Goal: Task Accomplishment & Management: Use online tool/utility

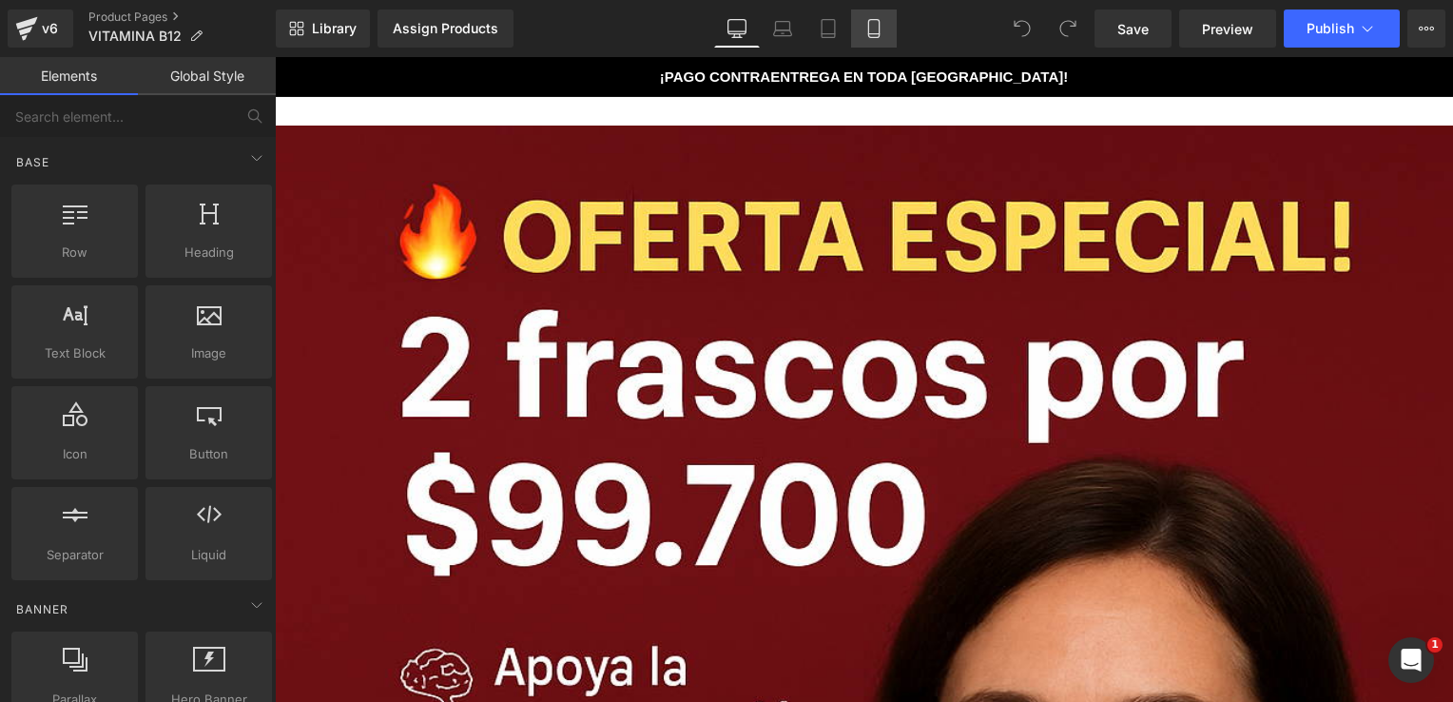
click at [881, 23] on icon at bounding box center [873, 28] width 19 height 19
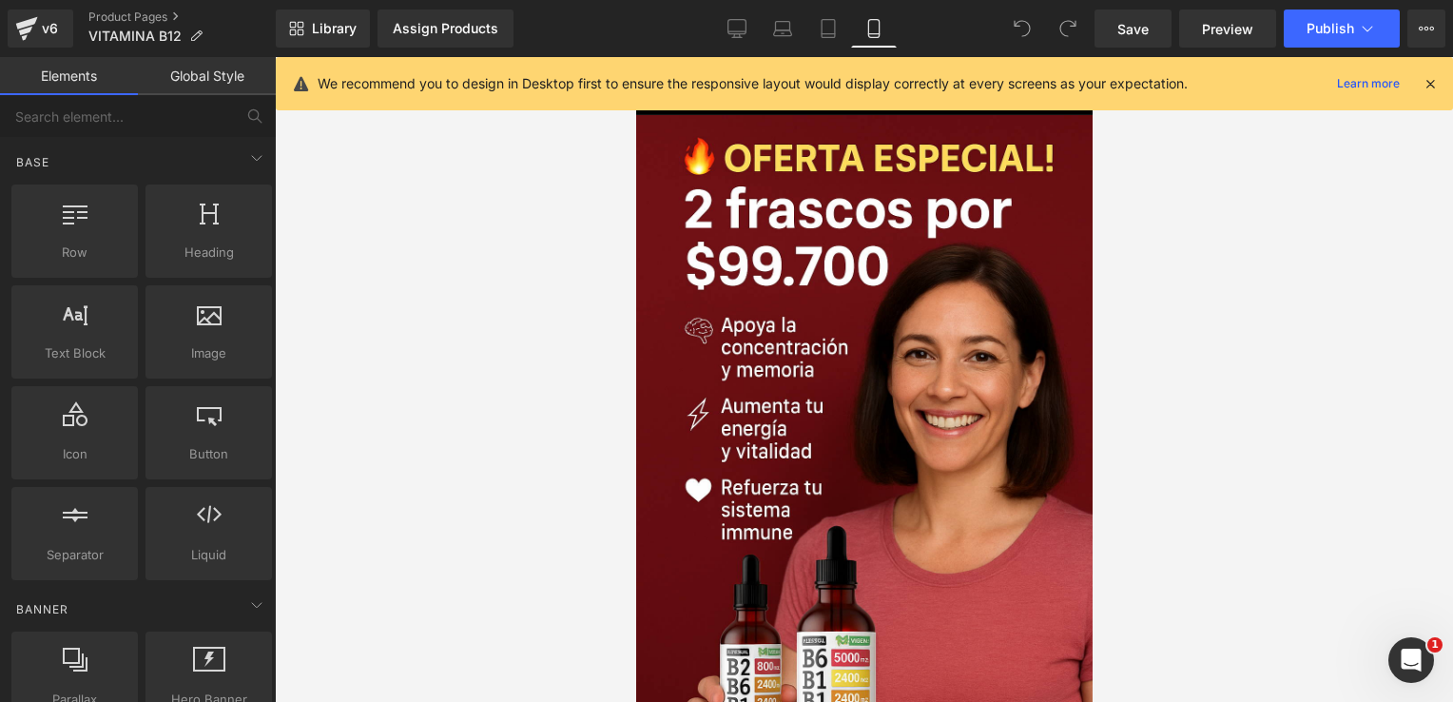
click at [1426, 87] on icon at bounding box center [1429, 83] width 17 height 17
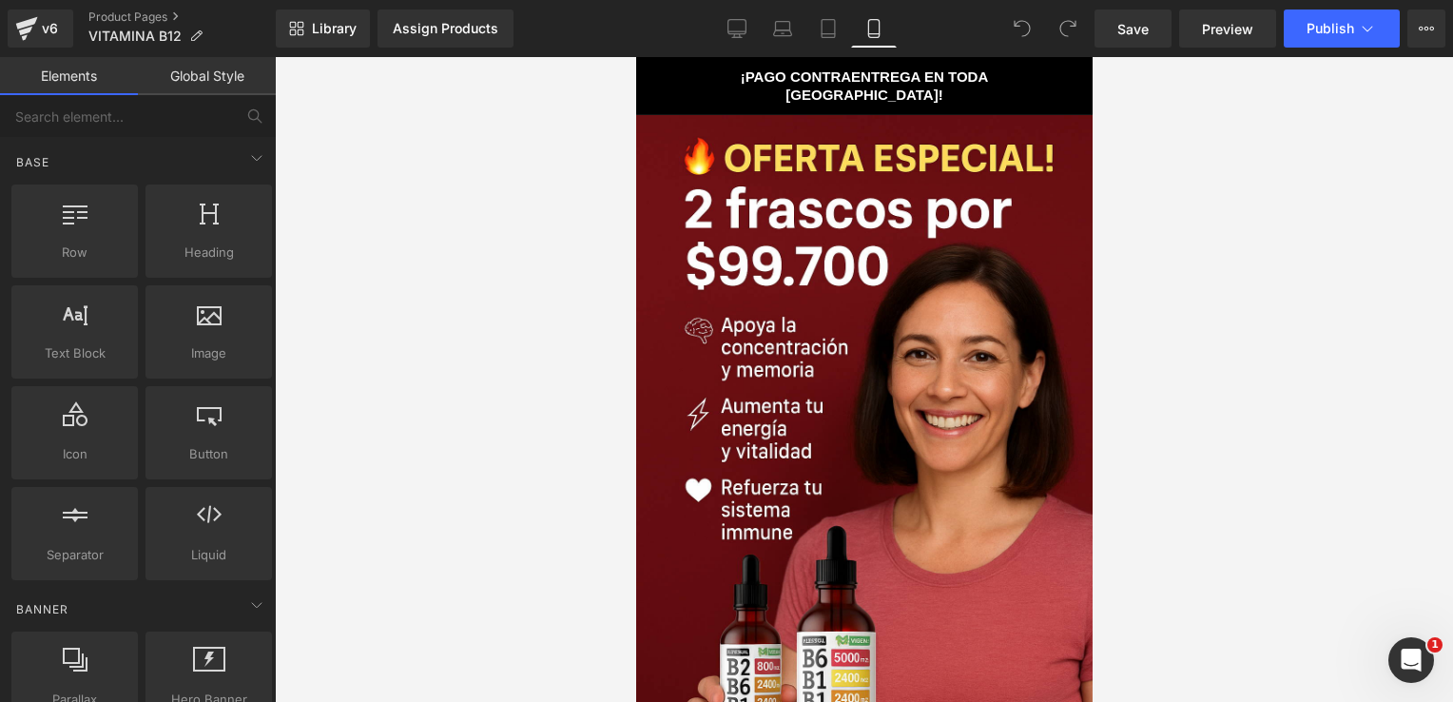
click at [868, 292] on div at bounding box center [863, 457] width 456 height 684
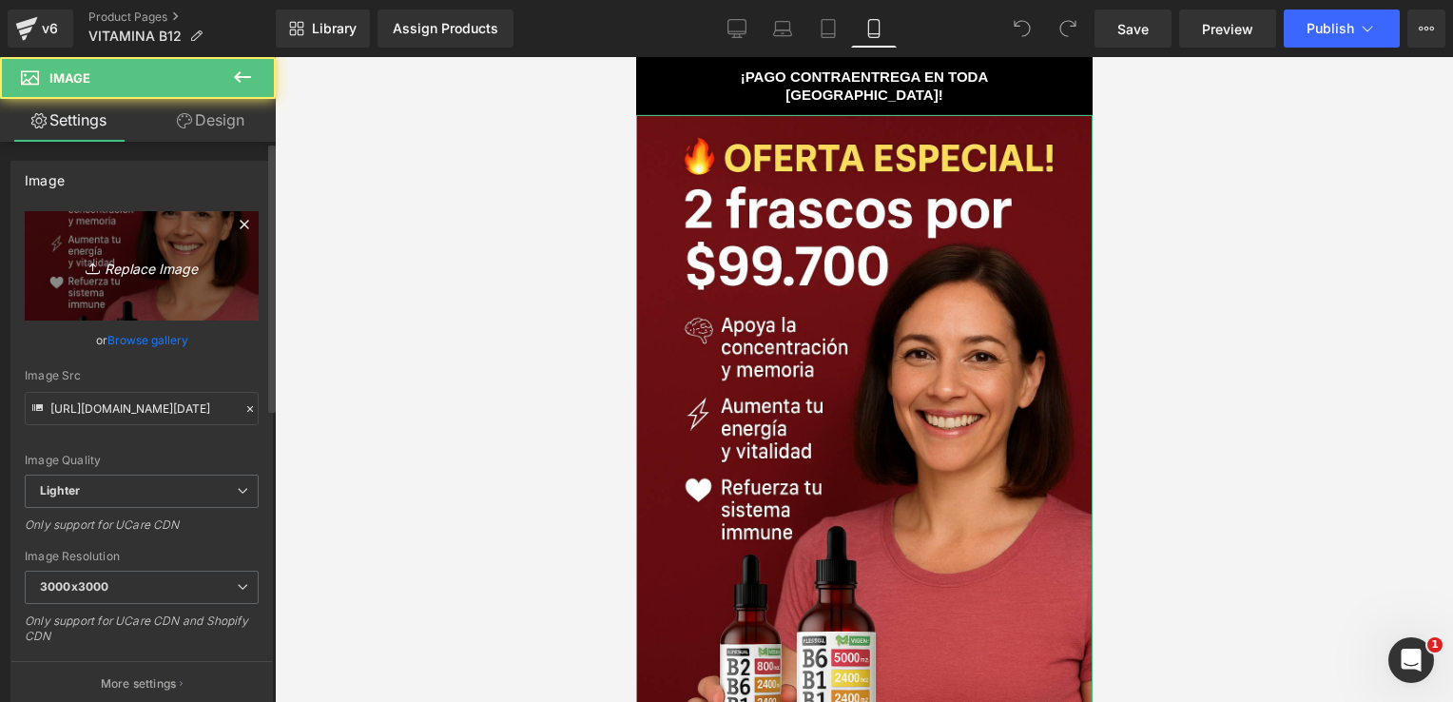
click at [126, 254] on icon "Replace Image" at bounding box center [142, 266] width 152 height 24
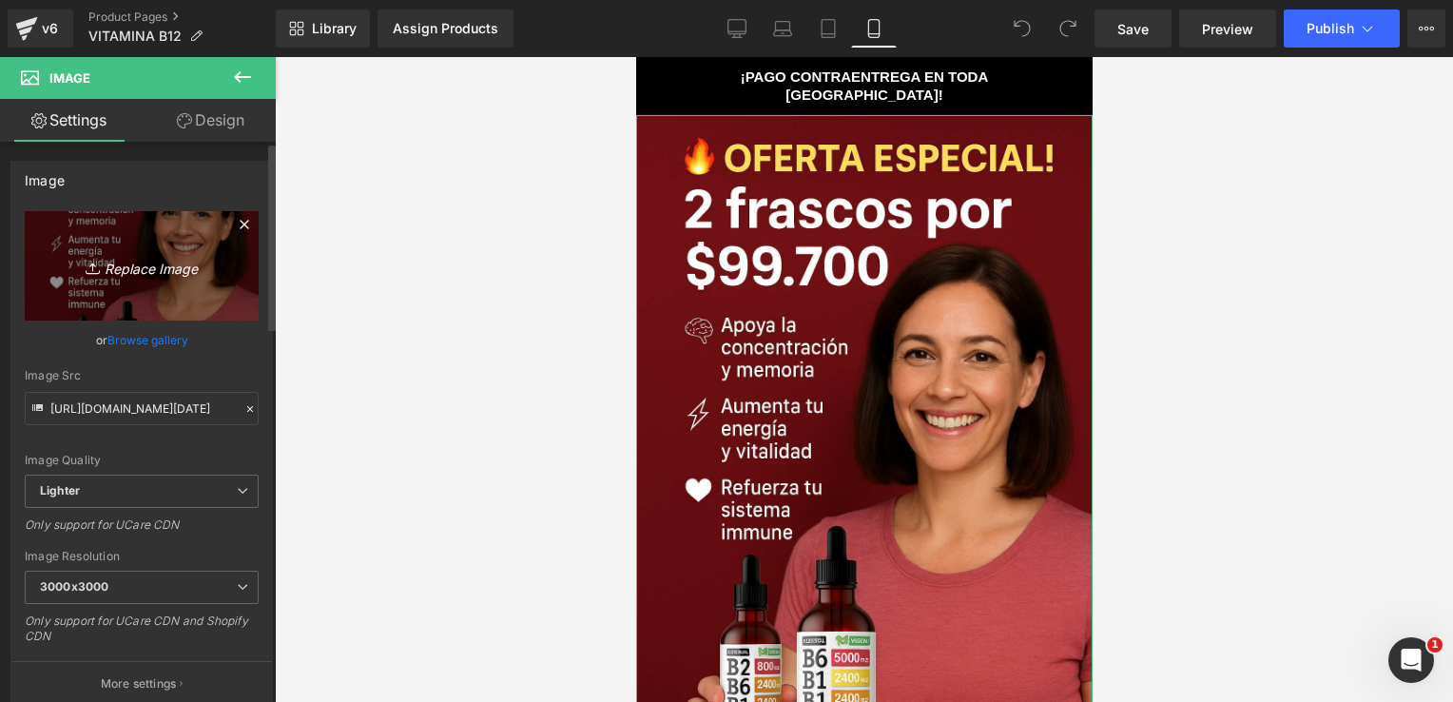
type input "C:\fakepath\ChatGPT Image [DATE], 04_57_31 p.m..png"
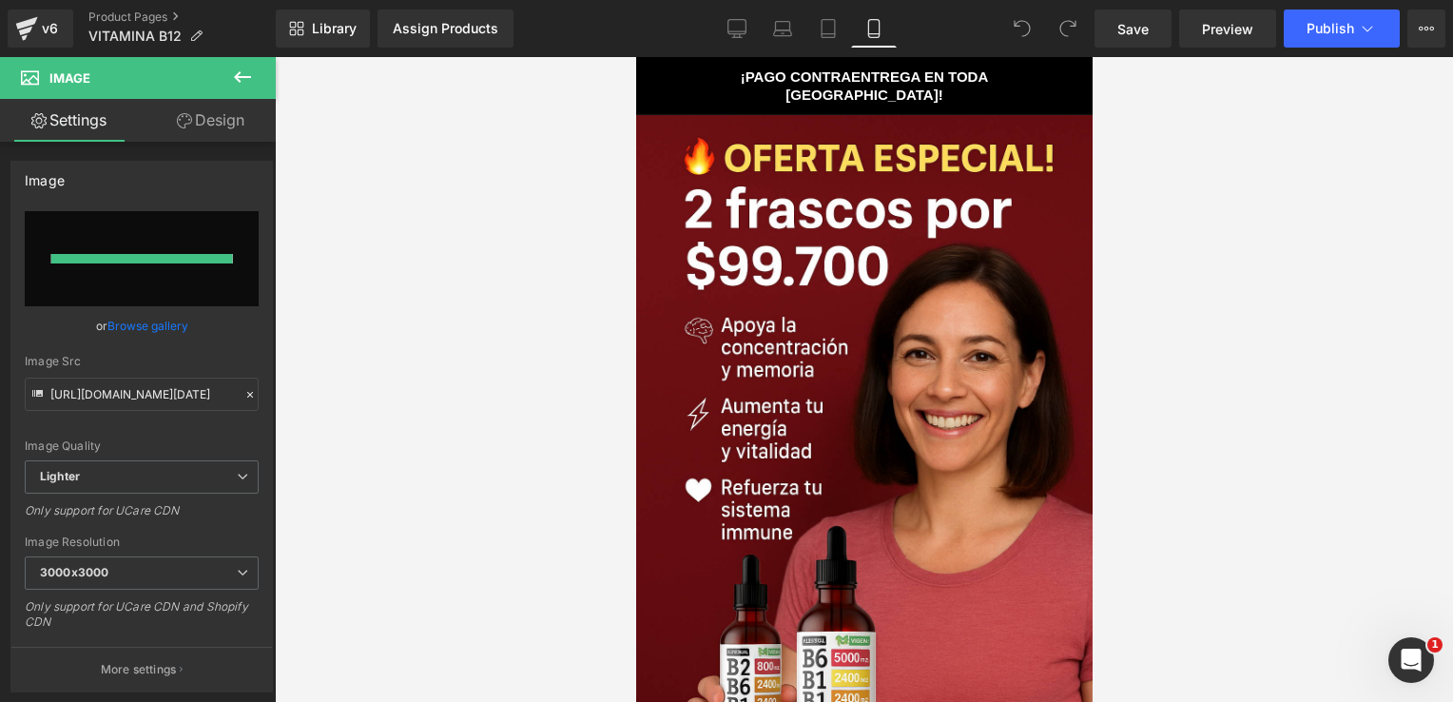
type input "[URL][DOMAIN_NAME][DATE]"
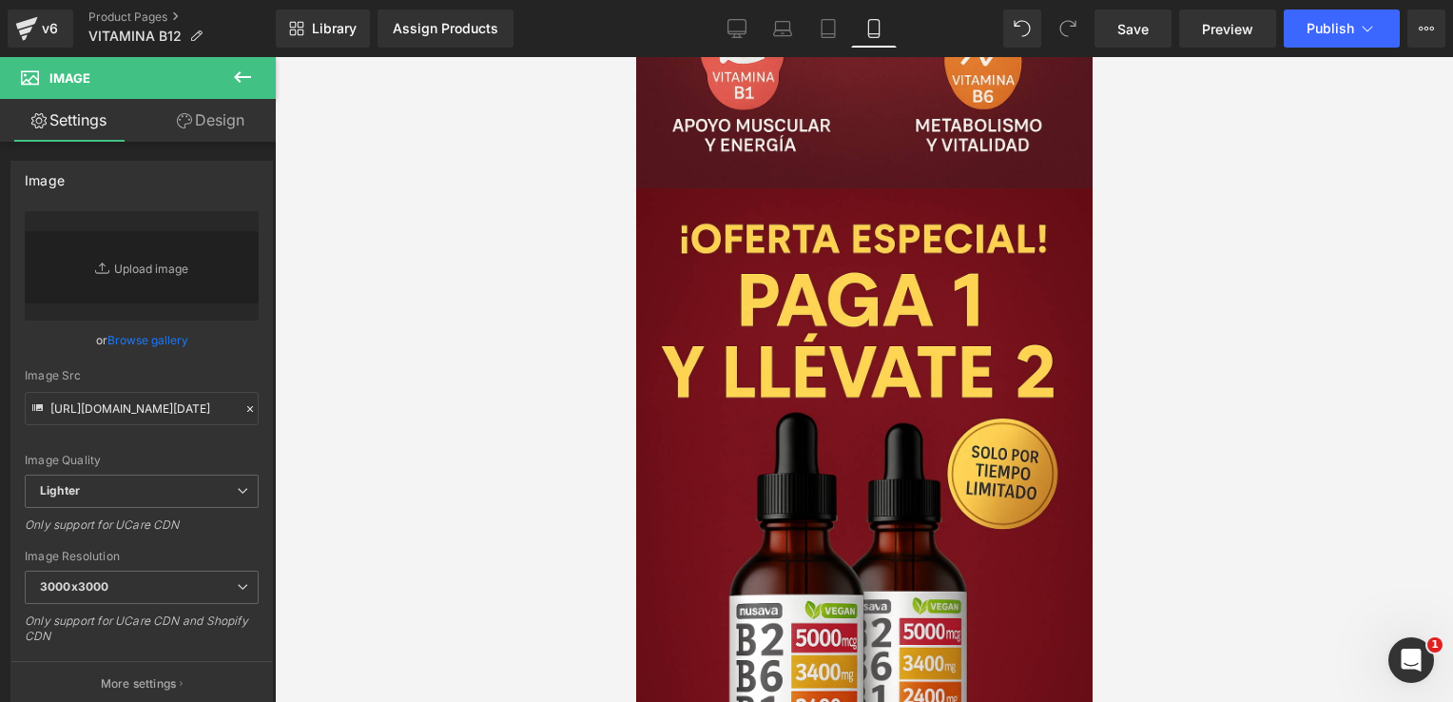
scroll to position [3829, 0]
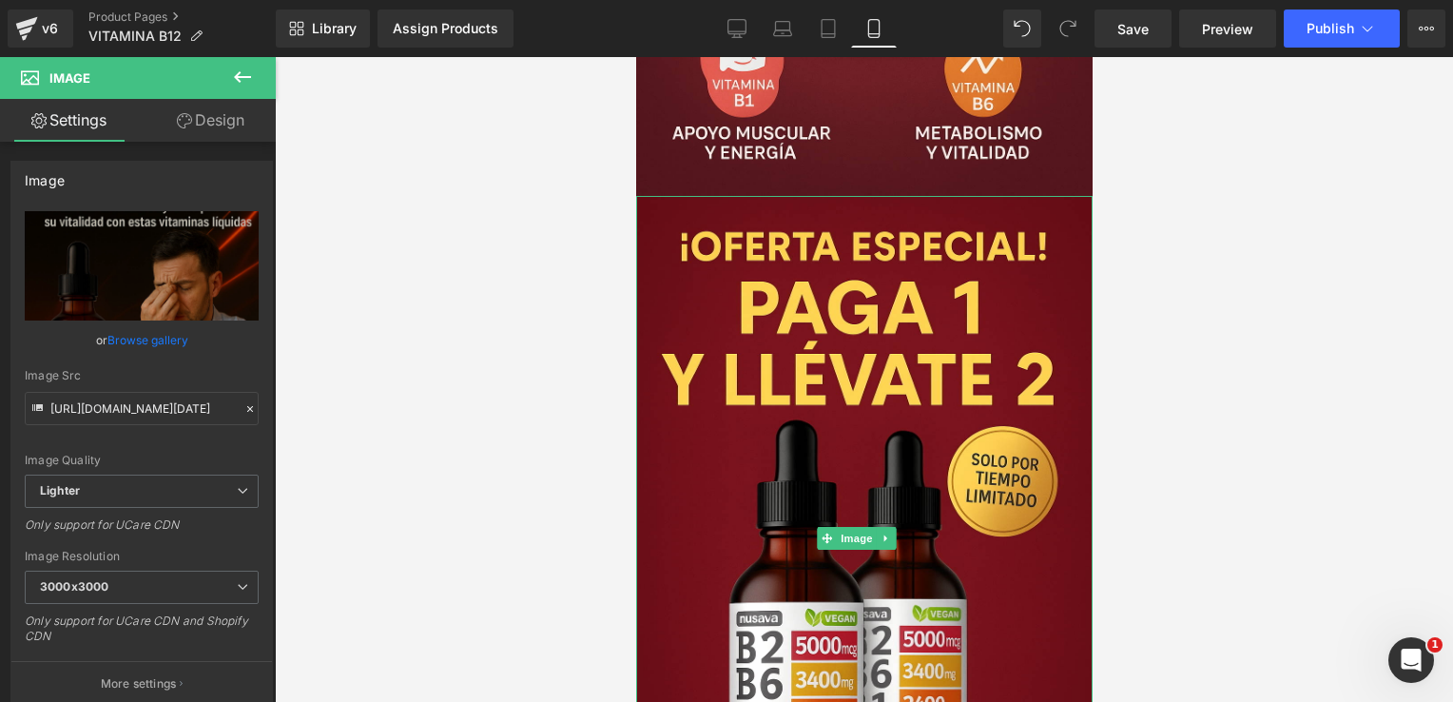
click at [836, 376] on div at bounding box center [863, 538] width 456 height 684
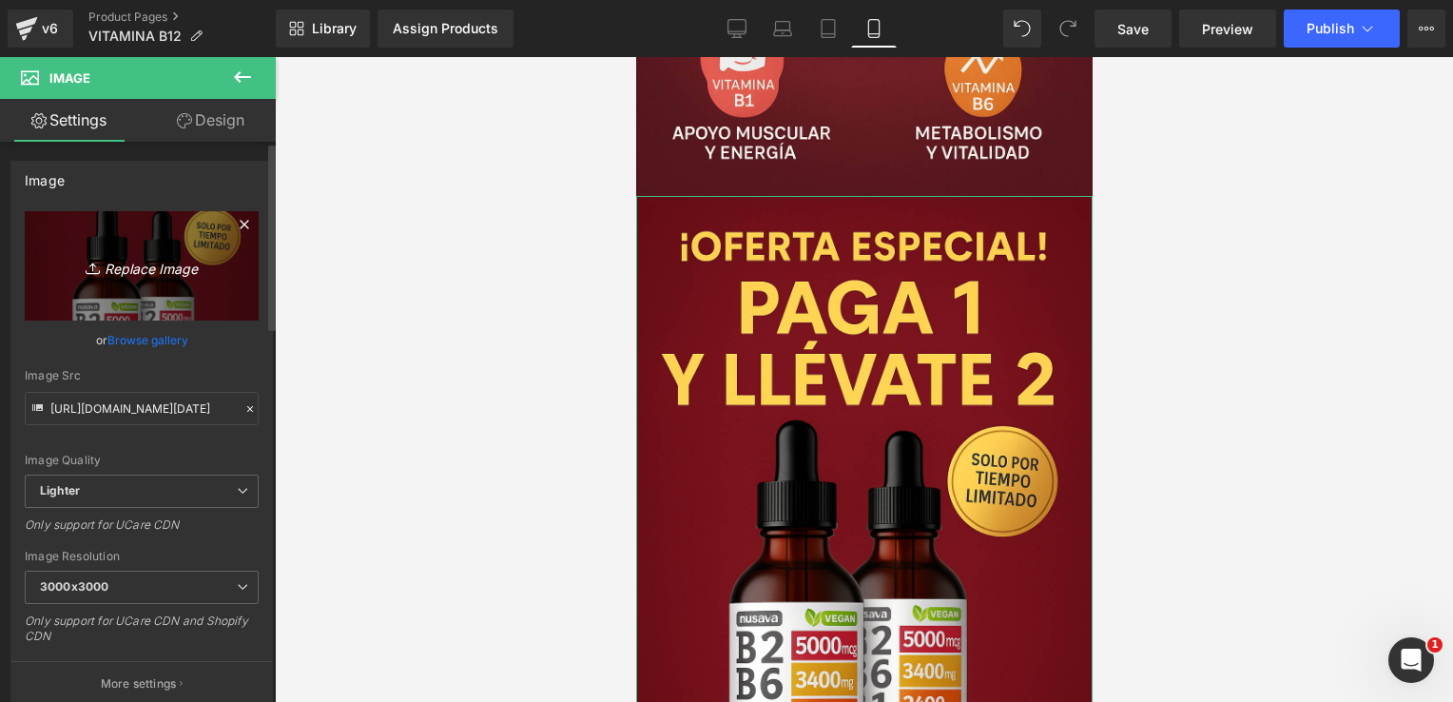
click at [144, 279] on link "Replace Image" at bounding box center [142, 265] width 234 height 109
type input "C:\fakepath\ChatGPT Image [DATE], 05_18_59 p.m..png"
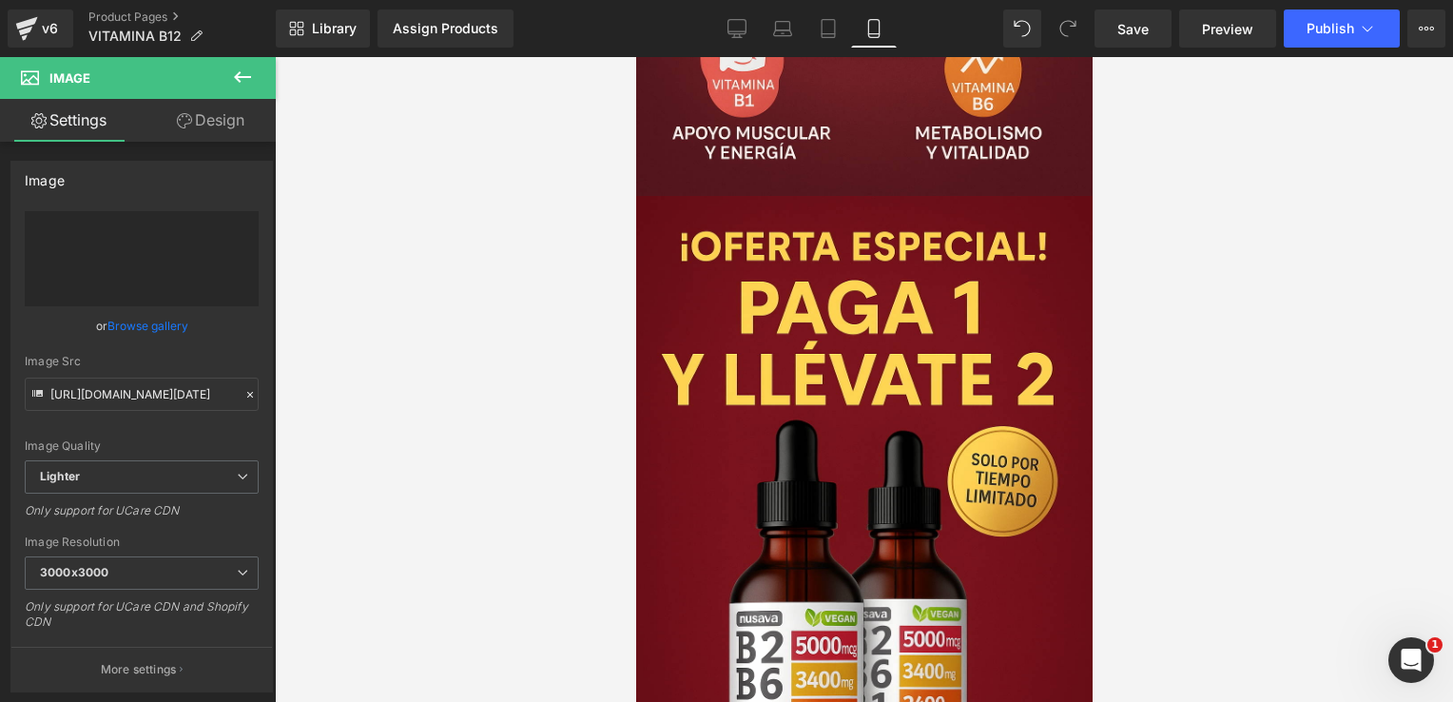
type input "[URL][DOMAIN_NAME][DATE]"
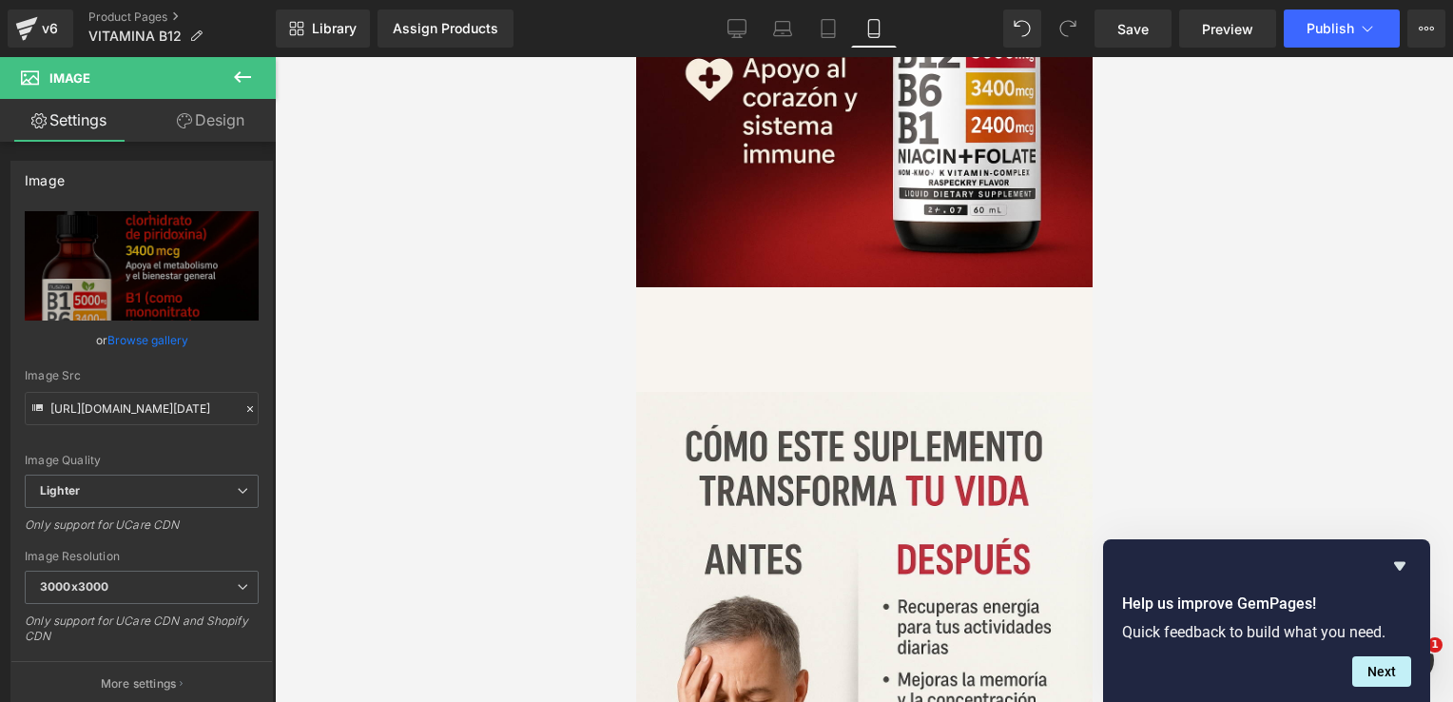
scroll to position [5109, 0]
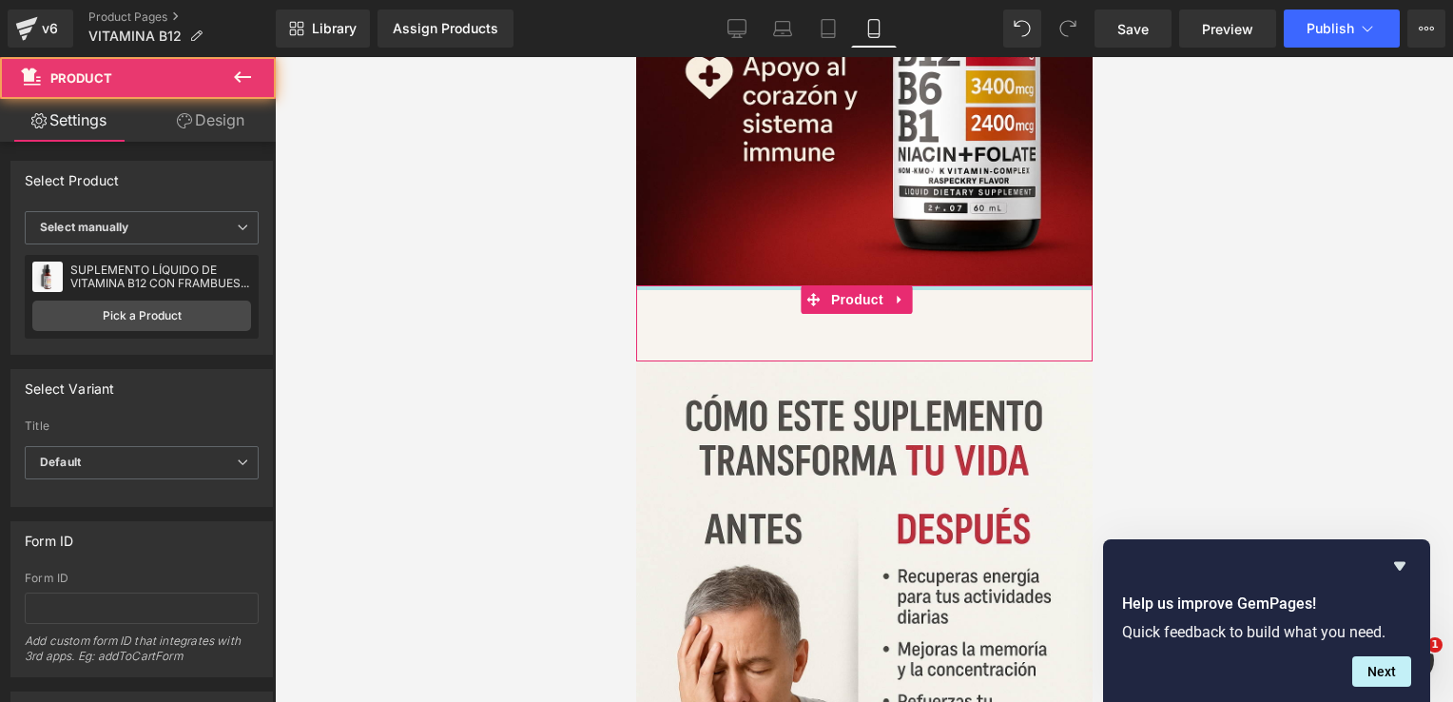
drag, startPoint x: 766, startPoint y: 113, endPoint x: 765, endPoint y: 51, distance: 61.8
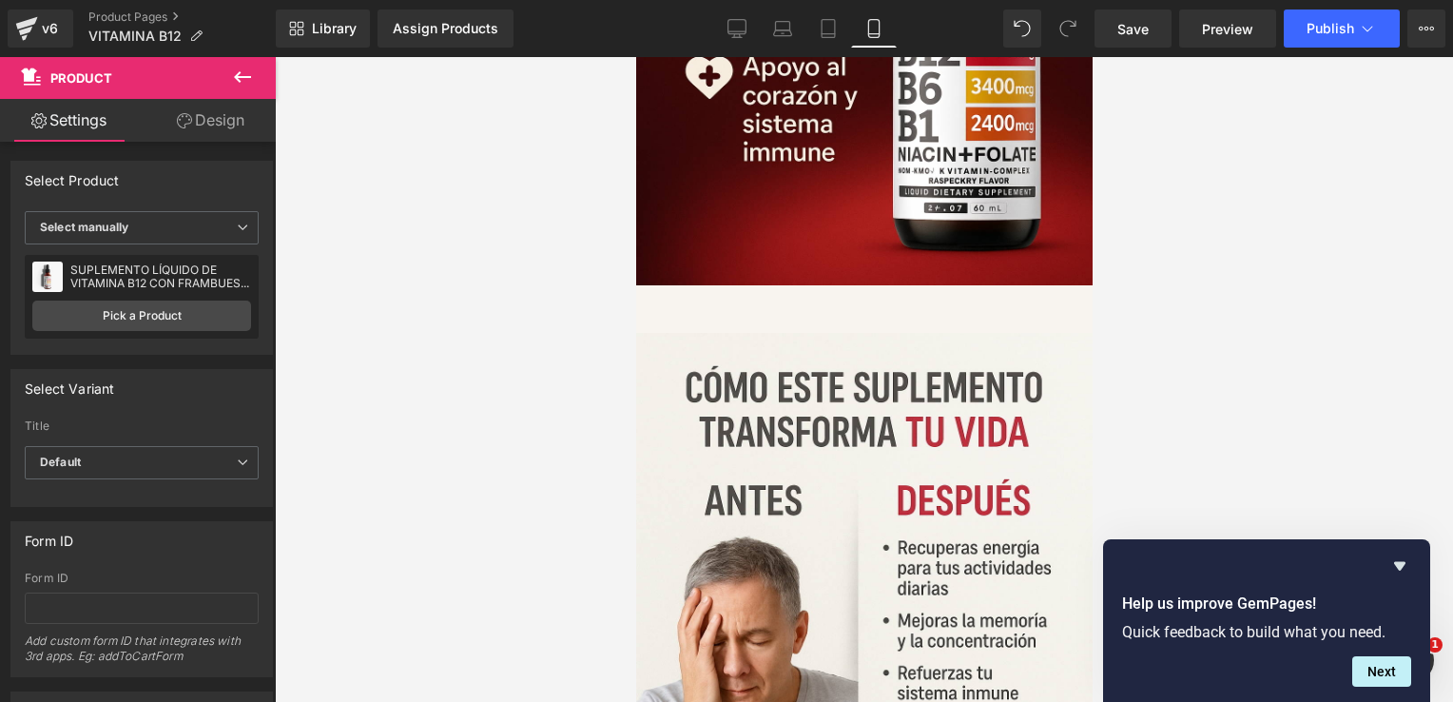
drag, startPoint x: 749, startPoint y: 183, endPoint x: 750, endPoint y: 99, distance: 84.6
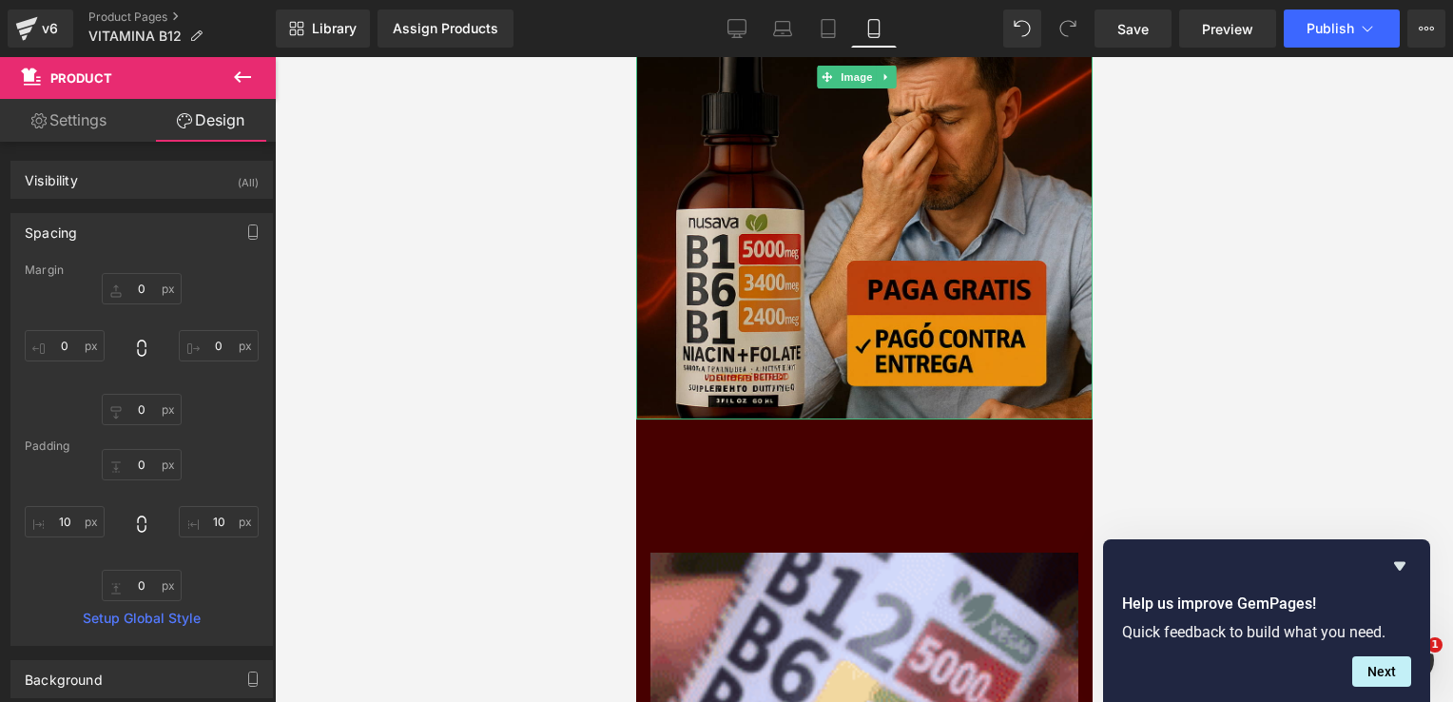
scroll to position [437, 0]
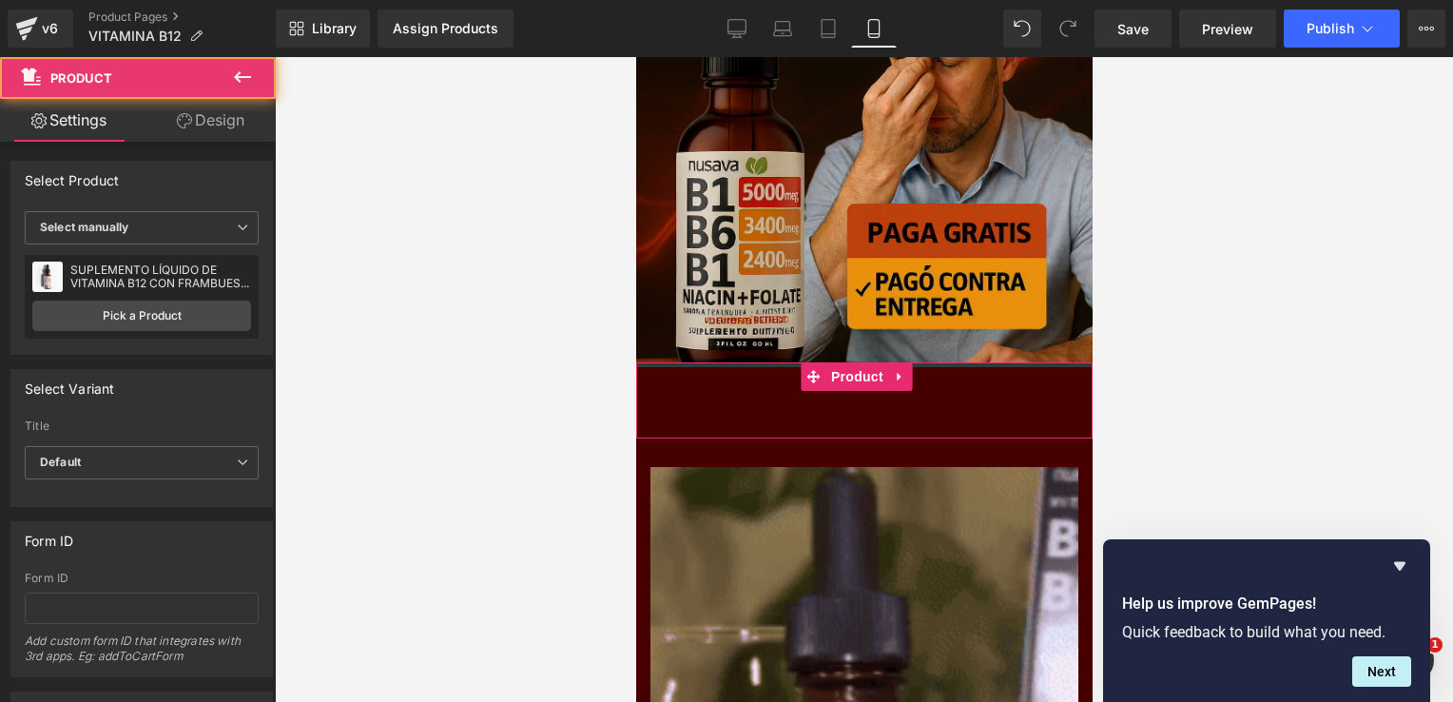
drag, startPoint x: 742, startPoint y: 321, endPoint x: 761, endPoint y: 211, distance: 111.9
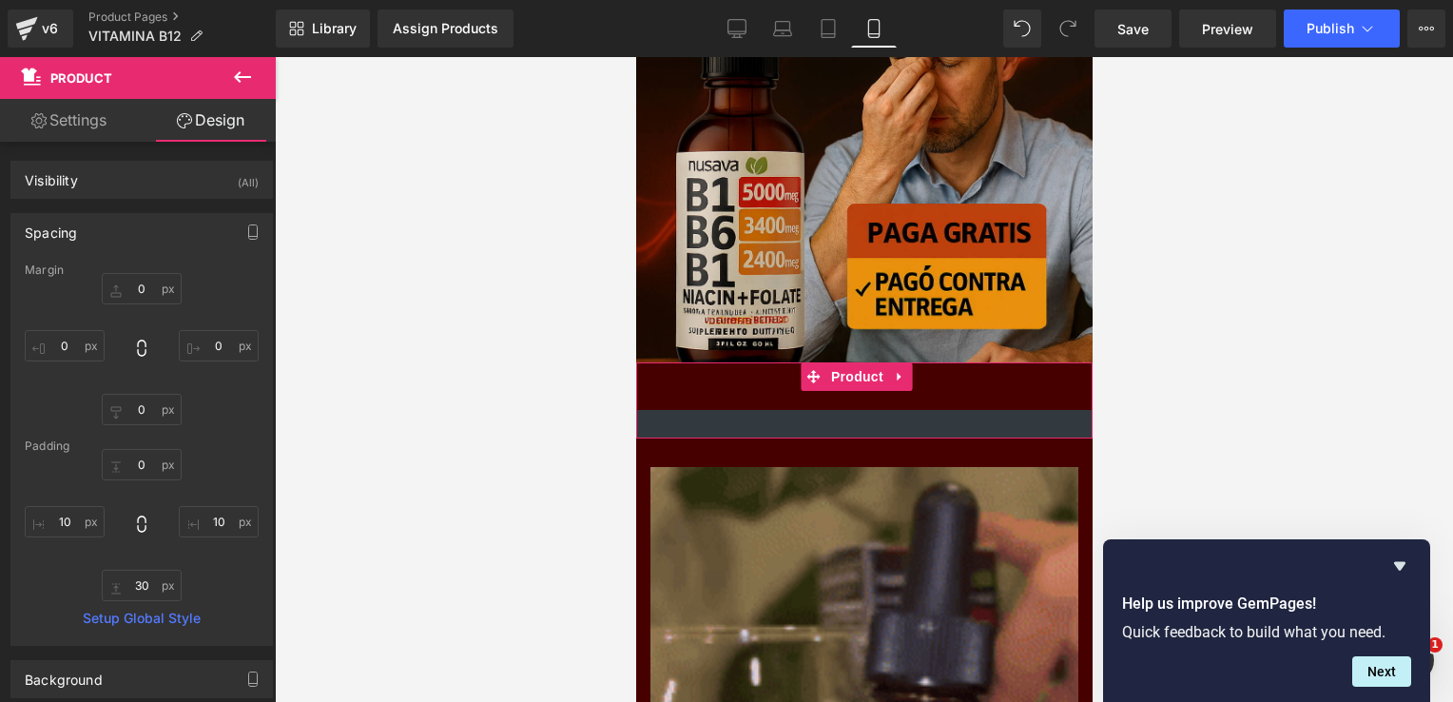
type input "0px"
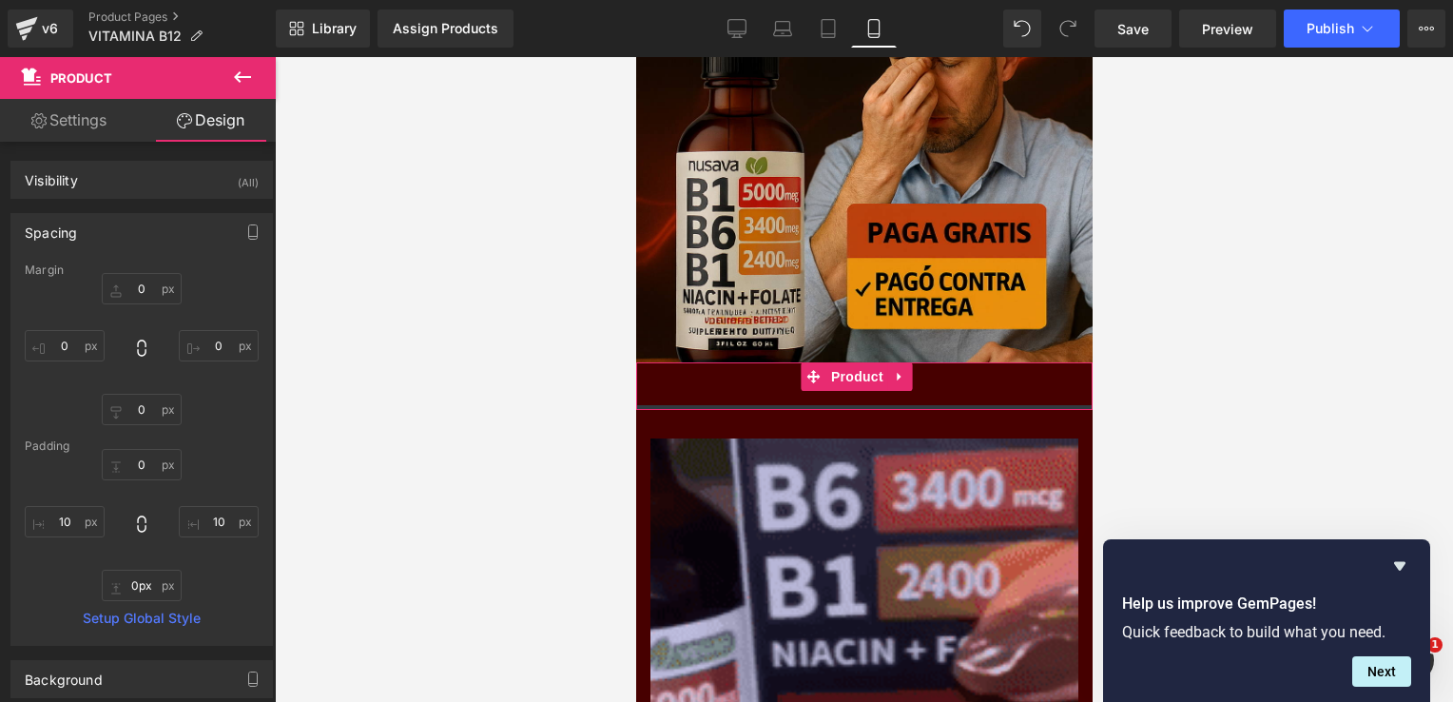
drag, startPoint x: 746, startPoint y: 395, endPoint x: 749, endPoint y: 352, distance: 43.8
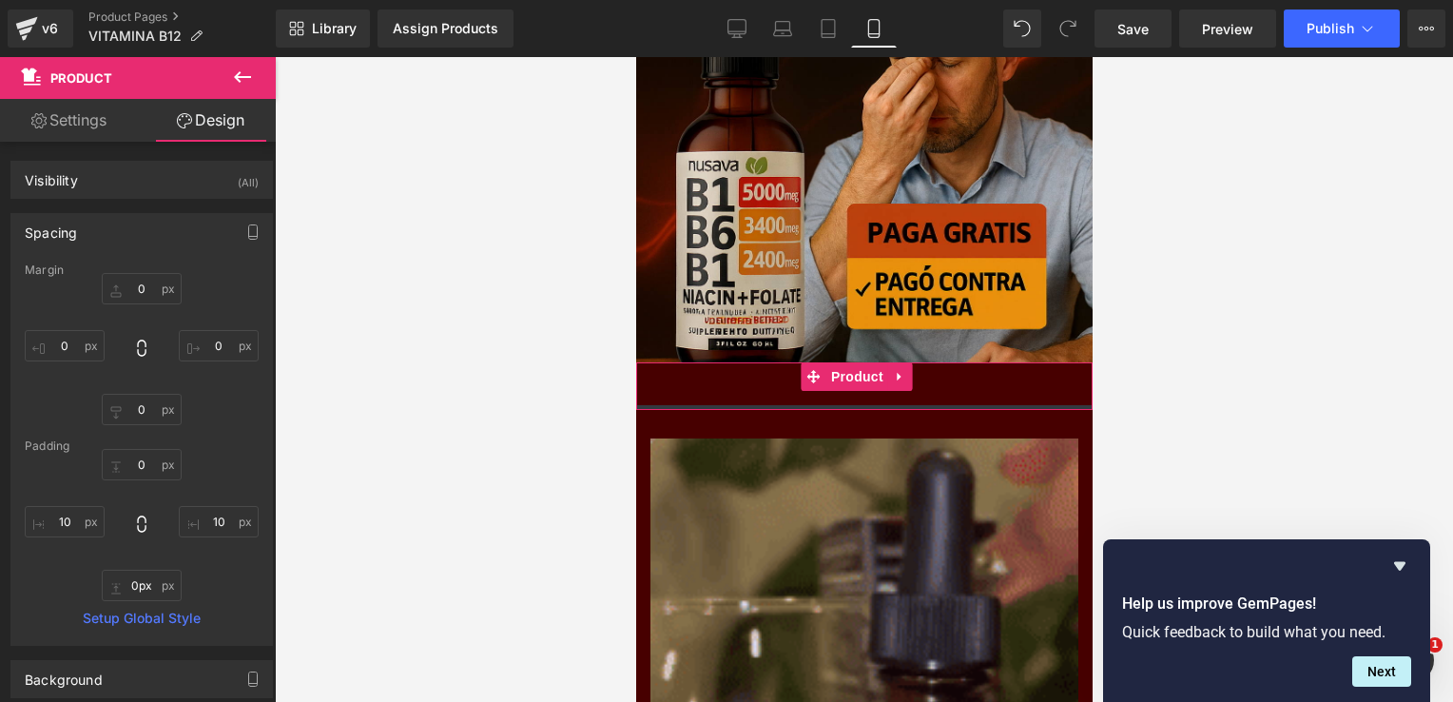
click at [749, 362] on div "Add To Cart (P) Cart Button Product" at bounding box center [863, 386] width 456 height 48
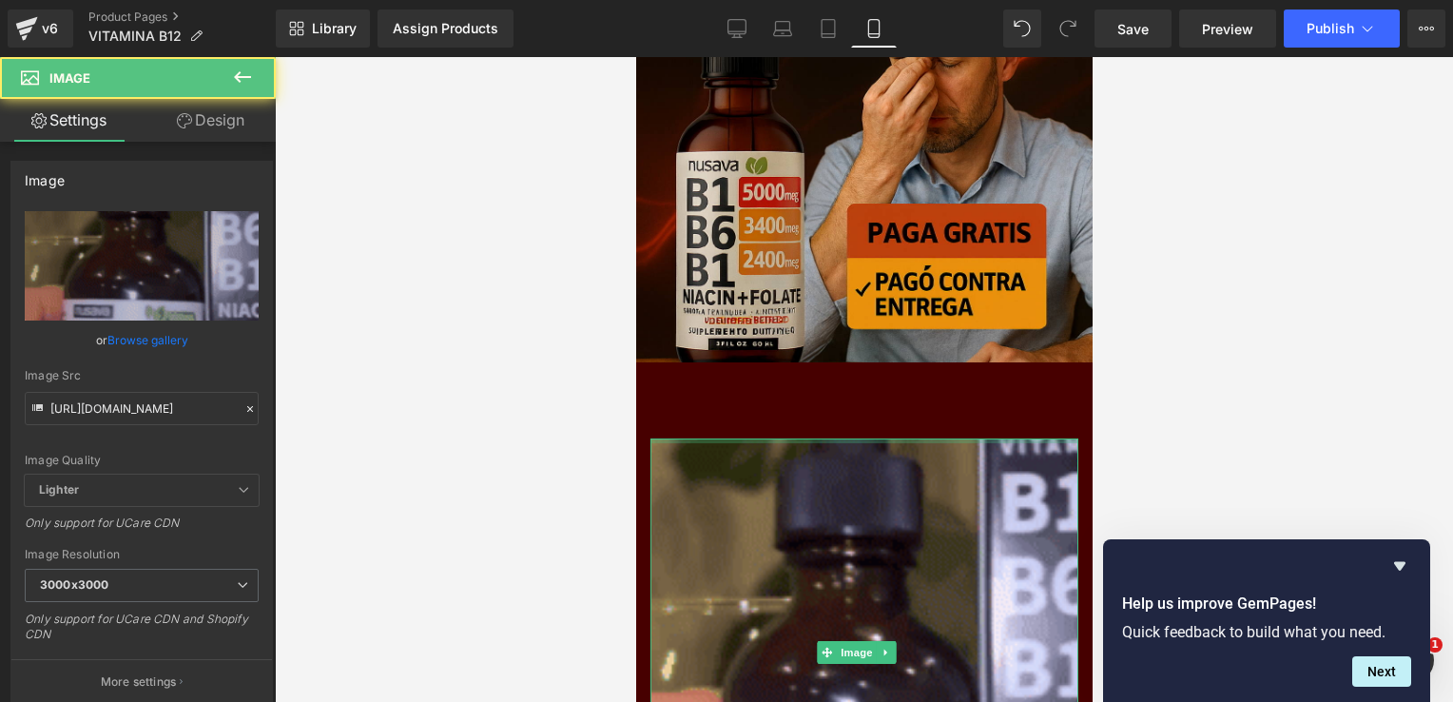
drag, startPoint x: 756, startPoint y: 397, endPoint x: 761, endPoint y: 355, distance: 43.2
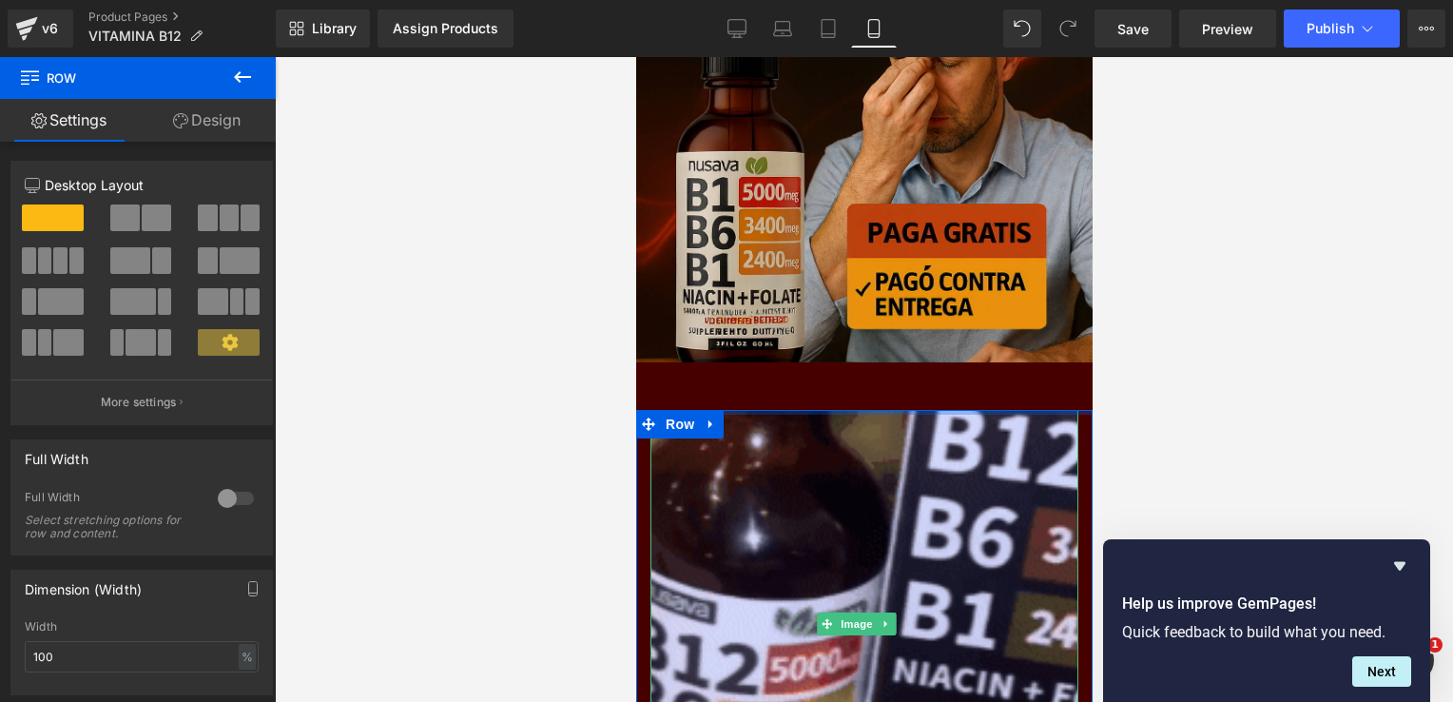
drag, startPoint x: 779, startPoint y: 369, endPoint x: 784, endPoint y: 215, distance: 154.1
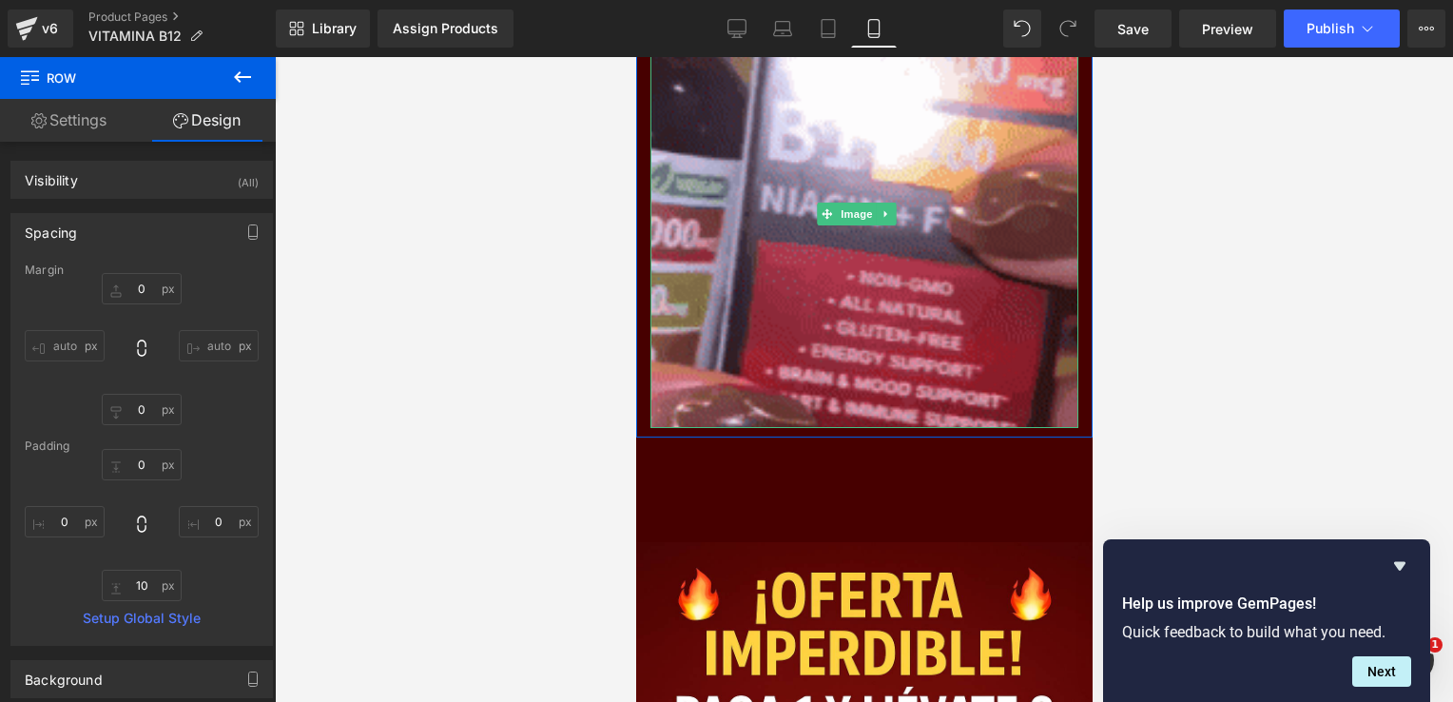
scroll to position [851, 0]
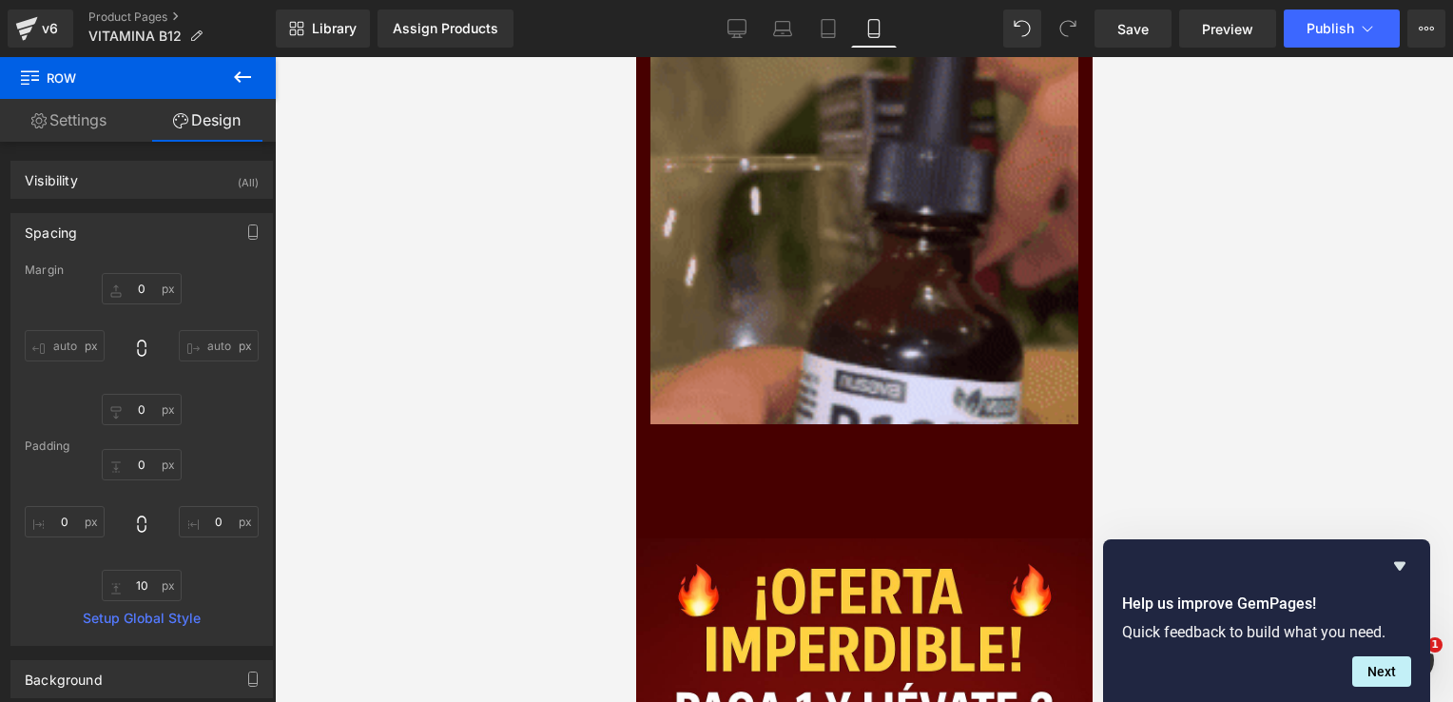
click at [635, 57] on div at bounding box center [635, 57] width 0 height 0
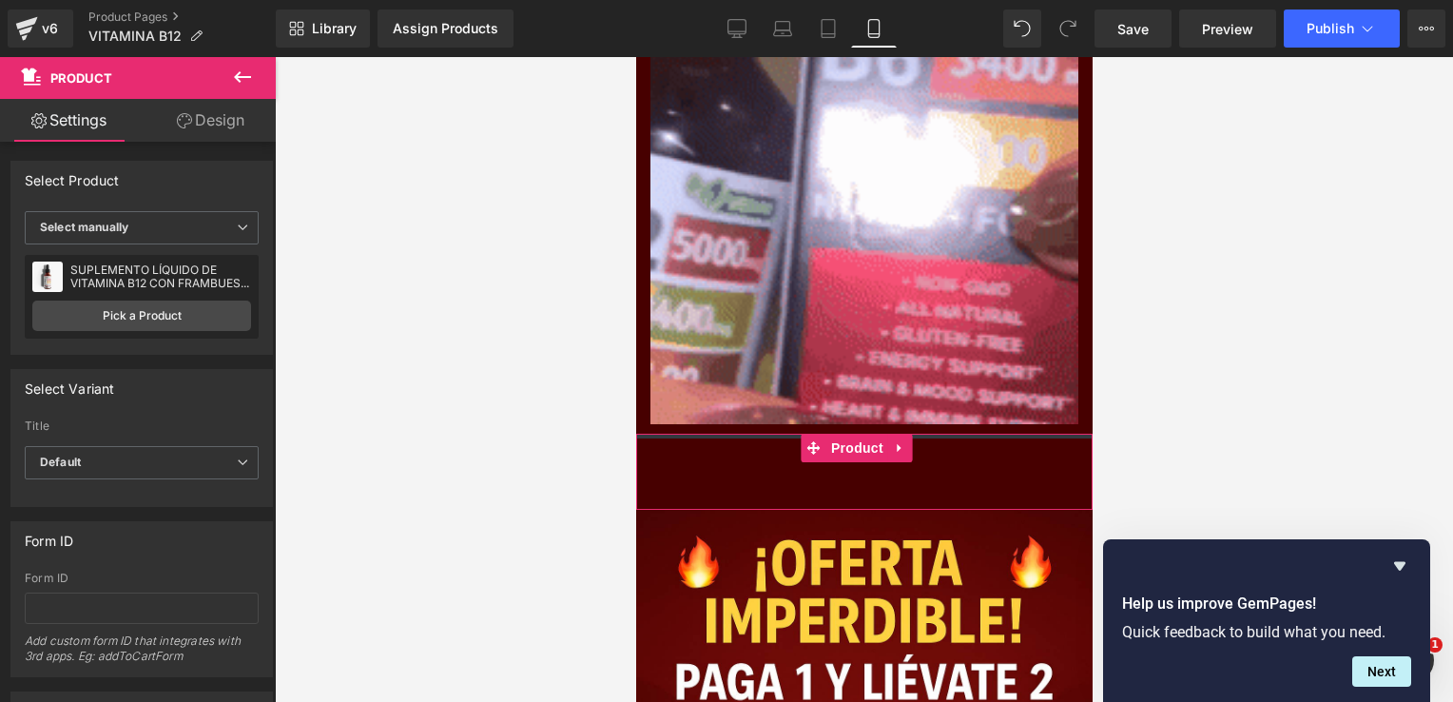
drag, startPoint x: 775, startPoint y: 382, endPoint x: 780, endPoint y: 340, distance: 42.2
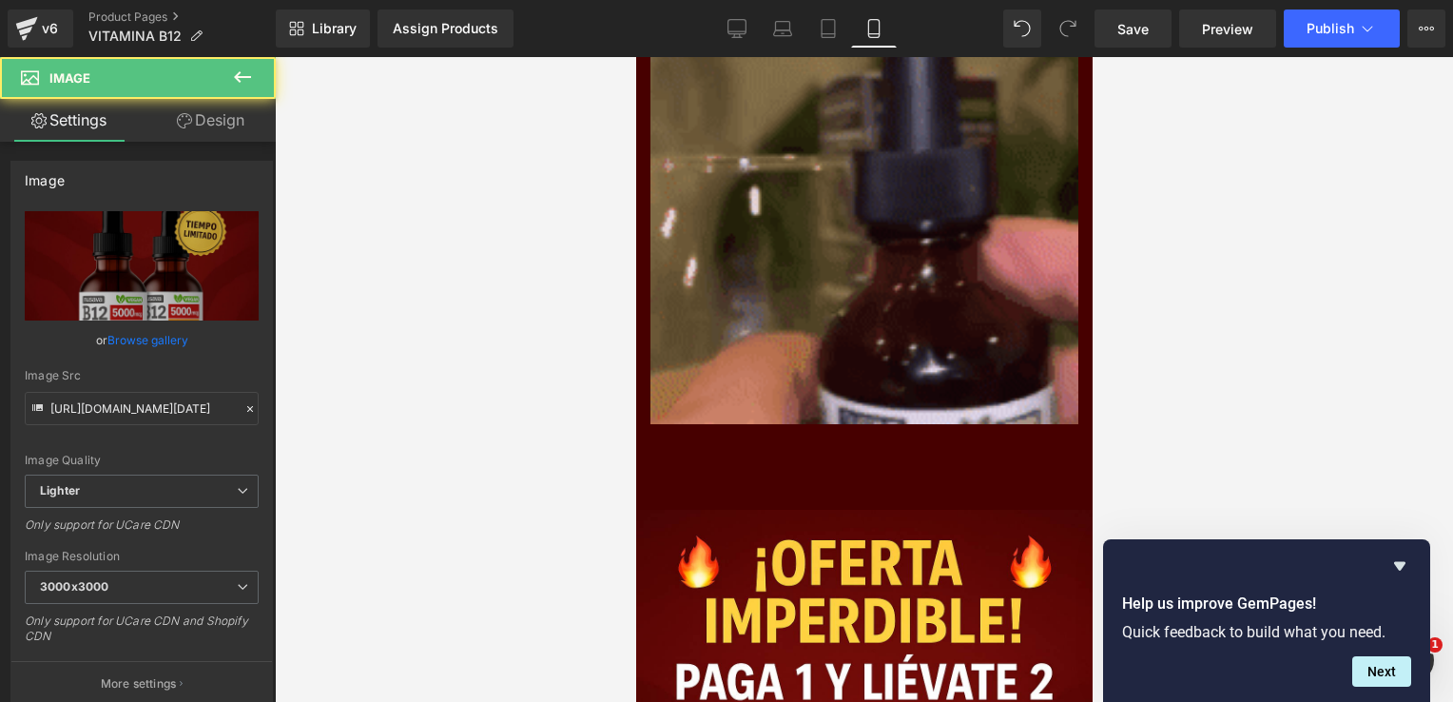
drag, startPoint x: 782, startPoint y: 458, endPoint x: 784, endPoint y: 417, distance: 40.9
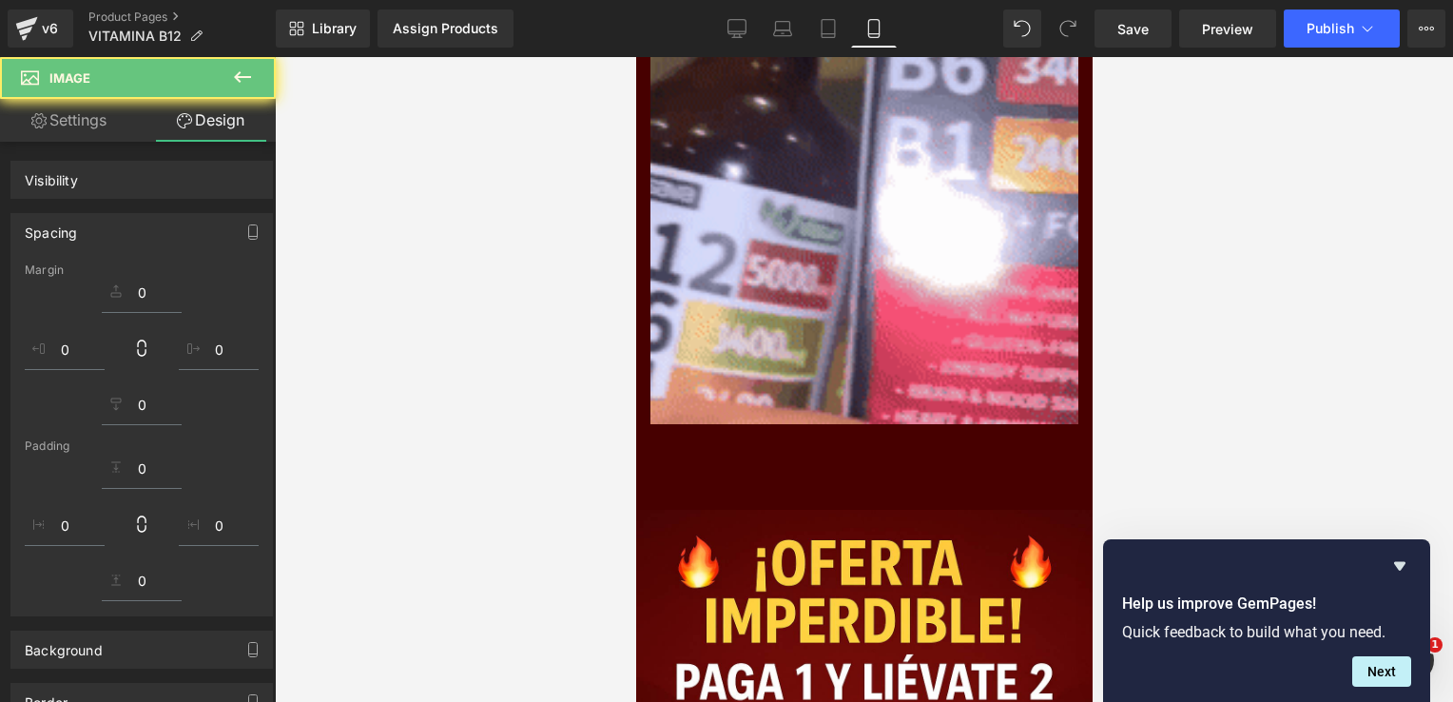
click at [784, 433] on div "Add To Cart (P) Cart Button" at bounding box center [863, 457] width 437 height 48
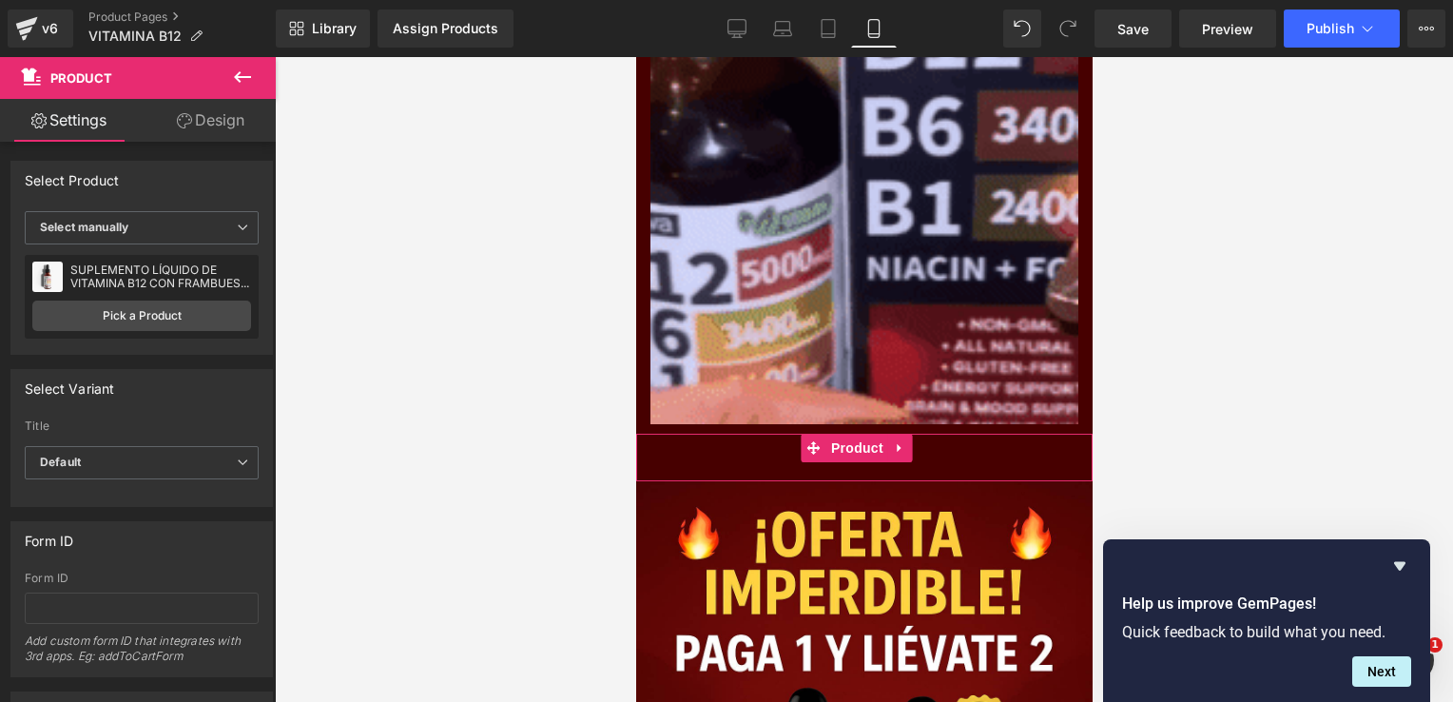
drag, startPoint x: 784, startPoint y: 450, endPoint x: 784, endPoint y: 361, distance: 88.4
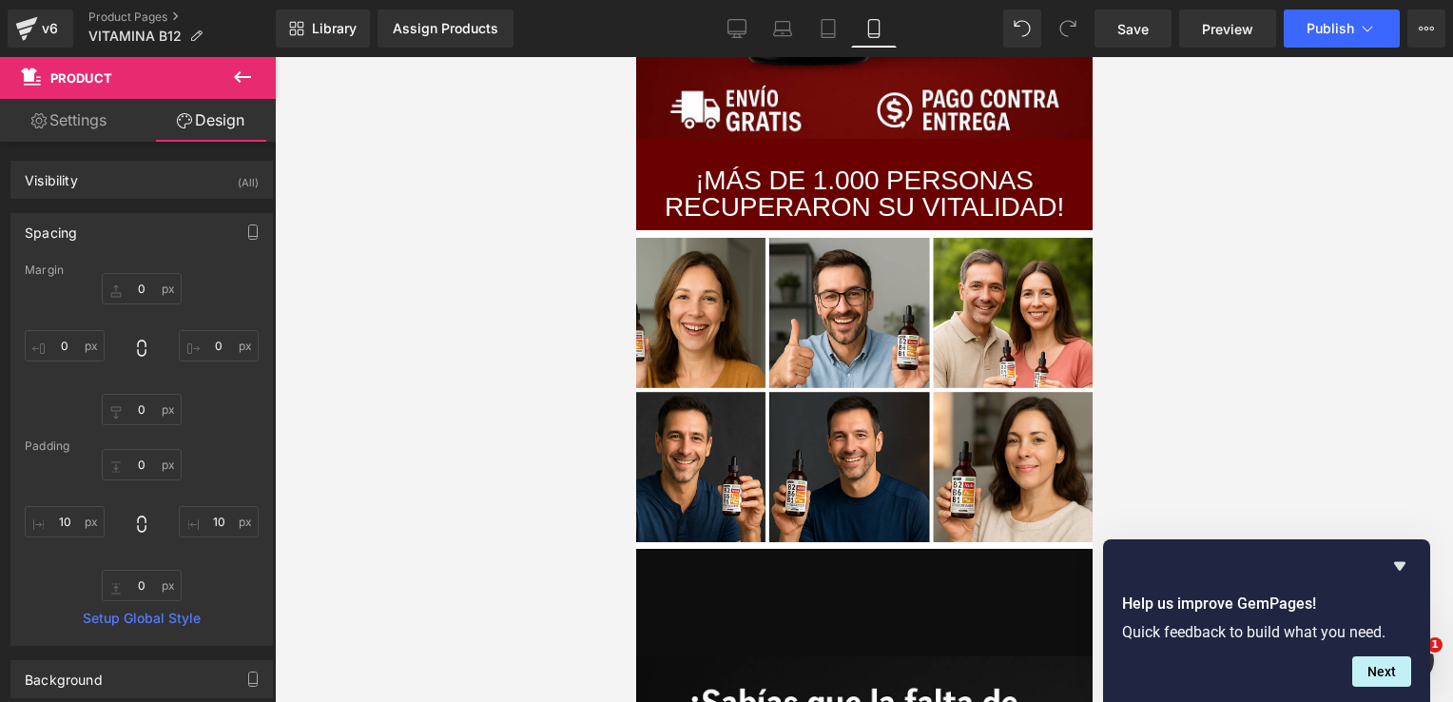
scroll to position [1924, 0]
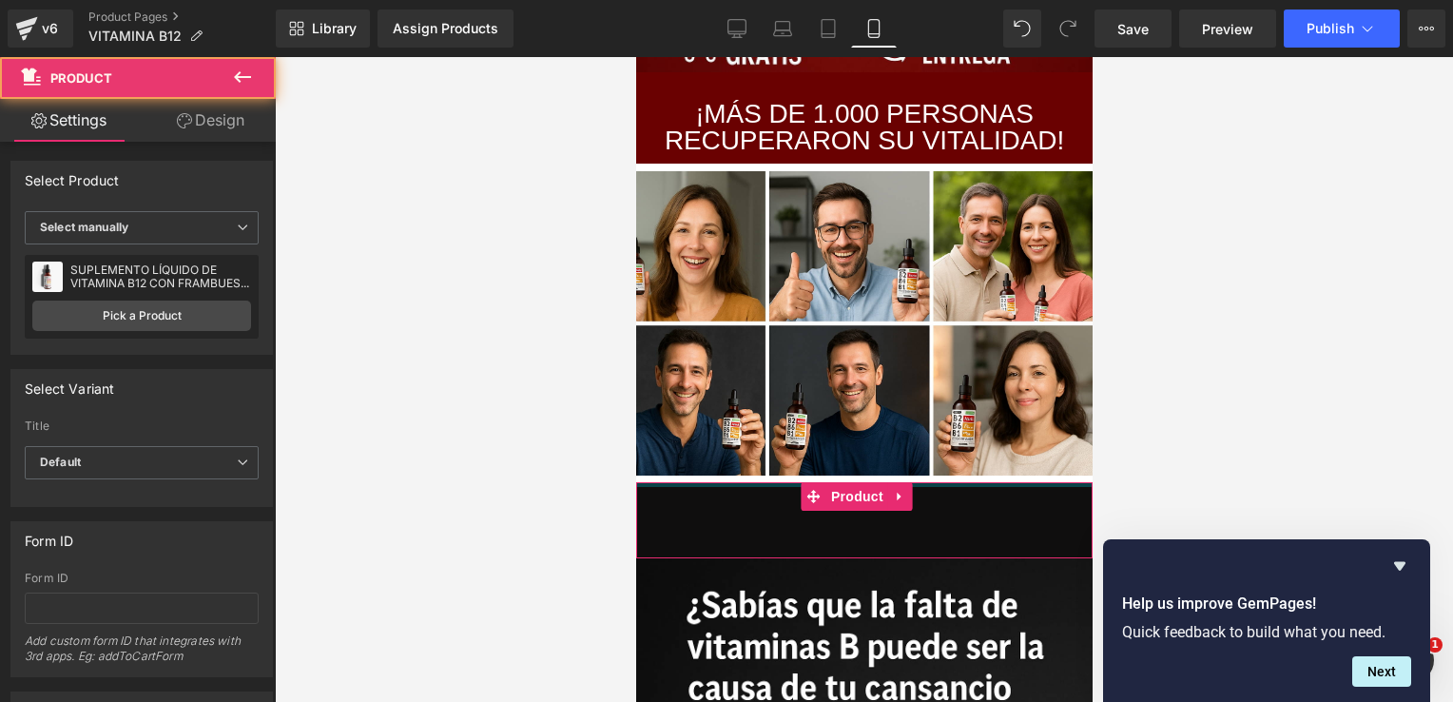
drag, startPoint x: 754, startPoint y: 397, endPoint x: 761, endPoint y: 319, distance: 78.2
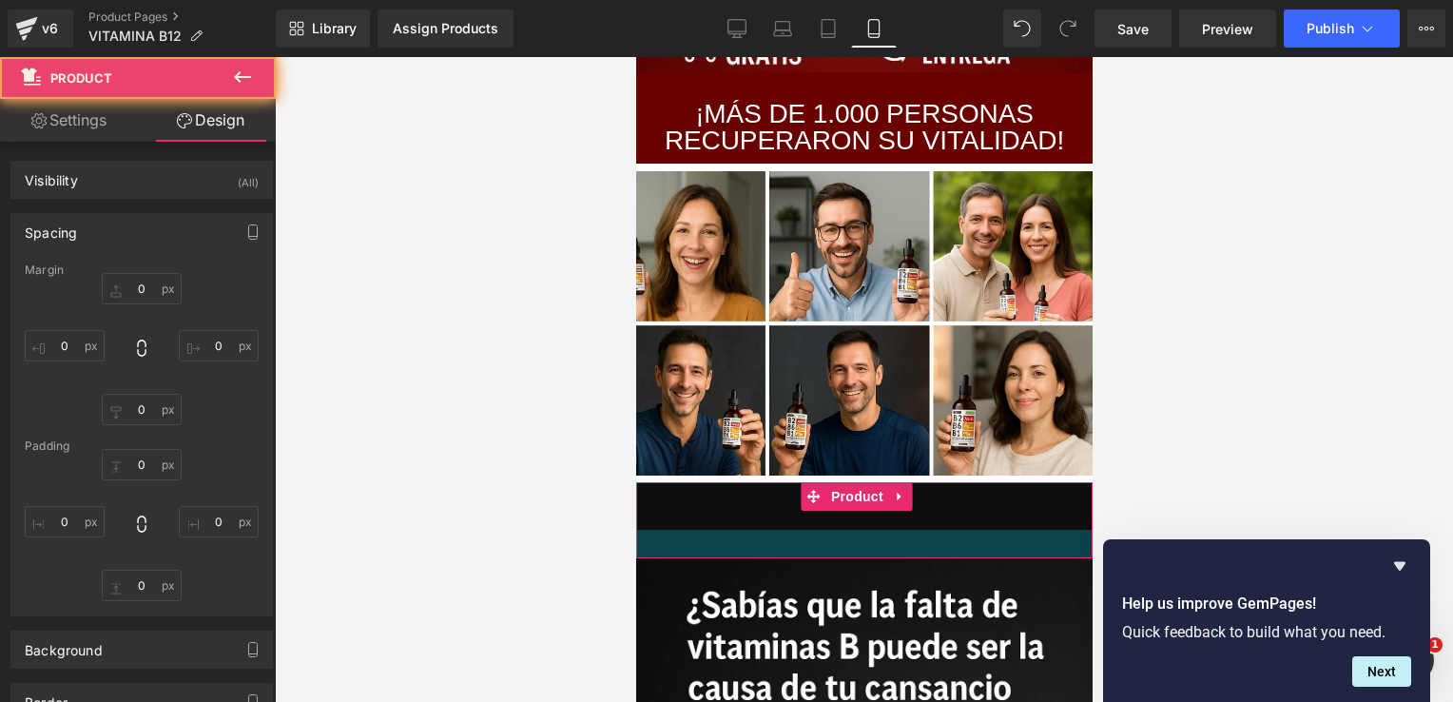
type input "0"
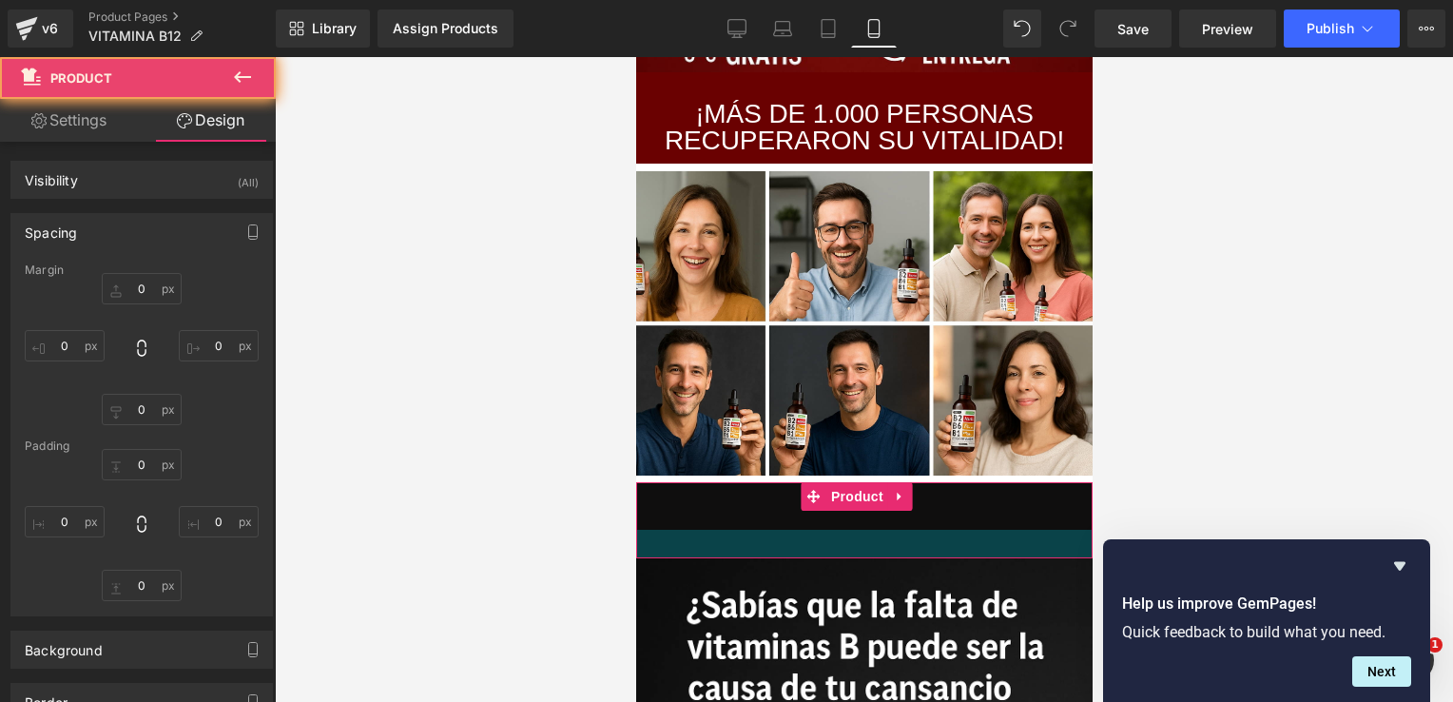
type input "10"
type input "30"
type input "10"
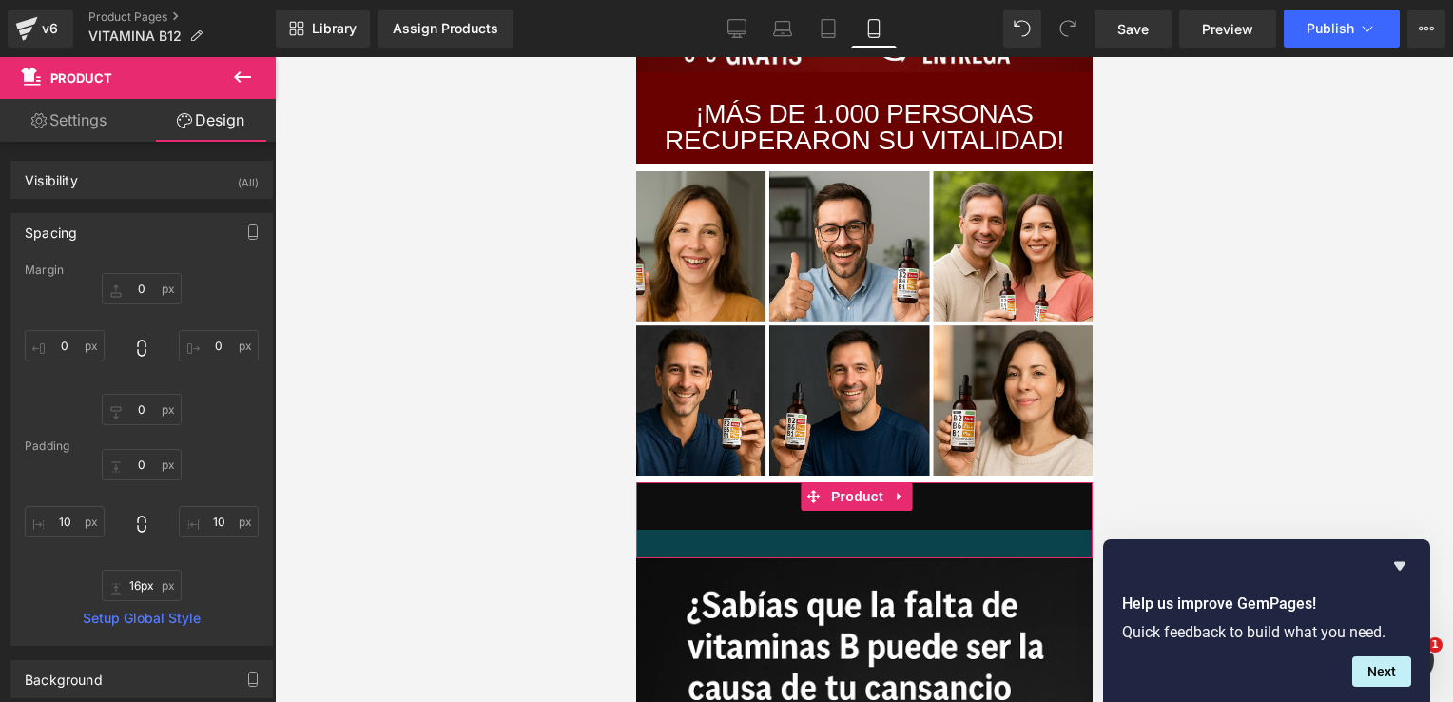
type input "0px"
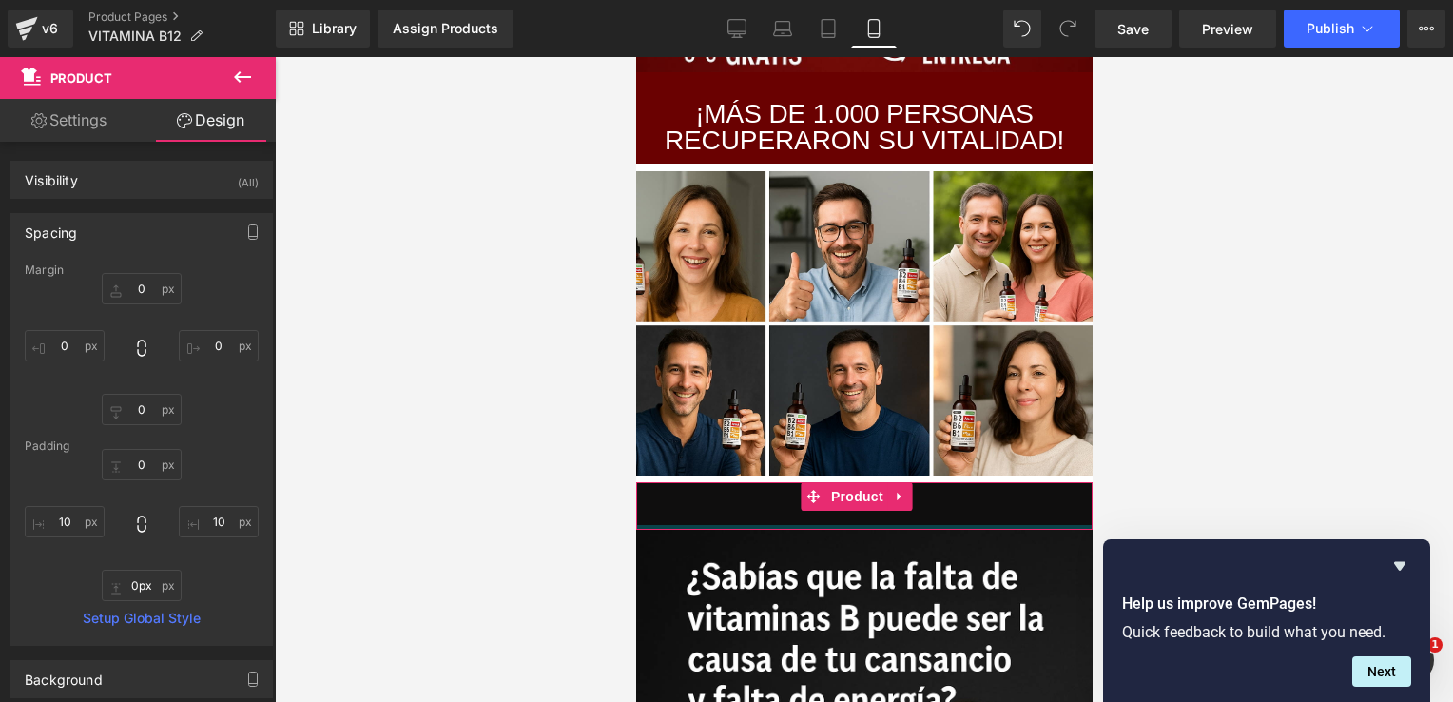
drag, startPoint x: 739, startPoint y: 472, endPoint x: 760, endPoint y: 319, distance: 153.5
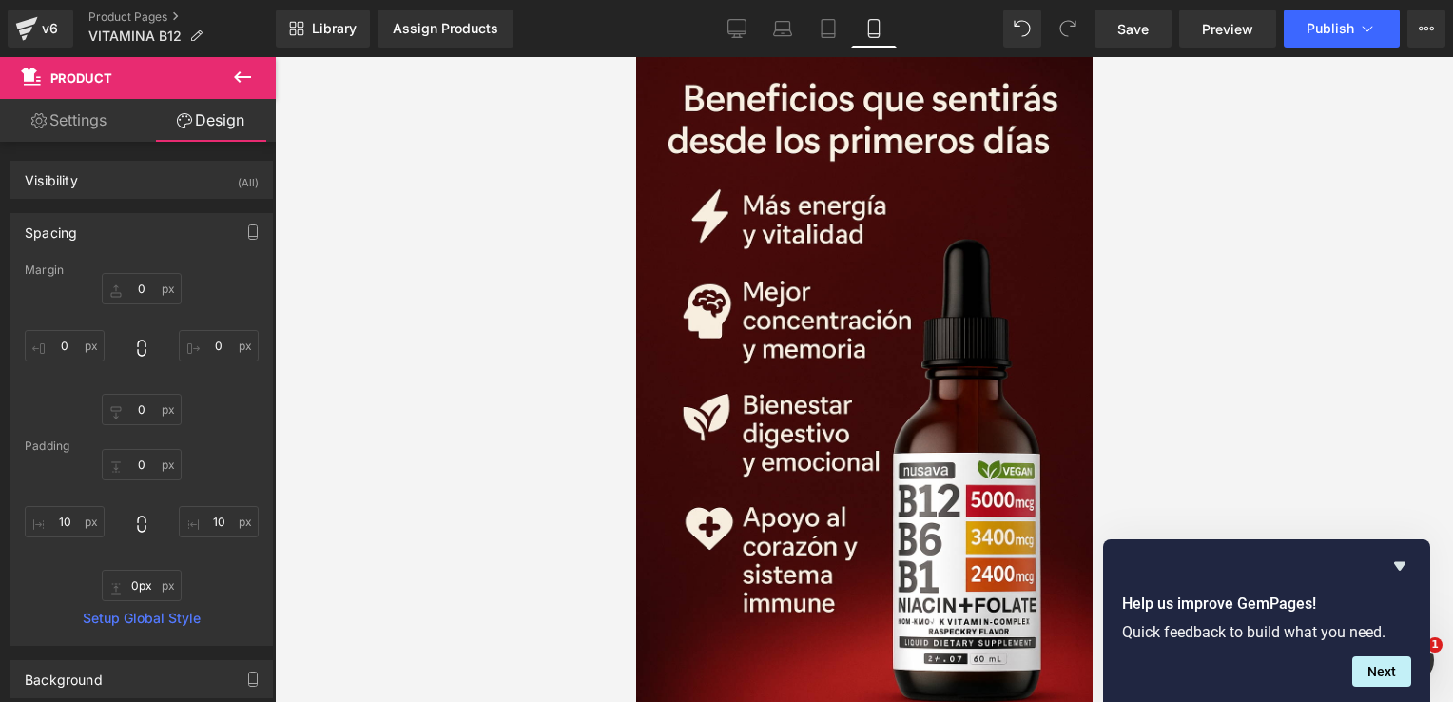
scroll to position [4457, 0]
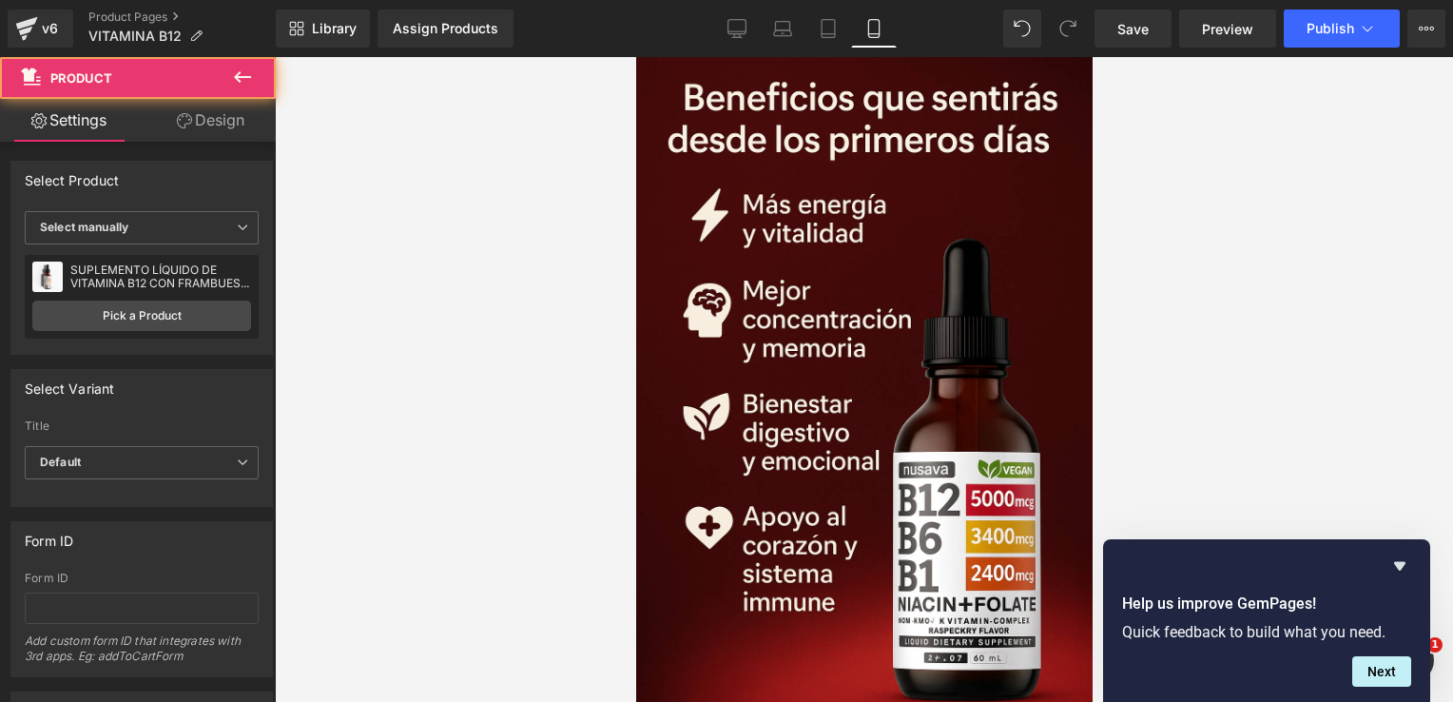
drag, startPoint x: 782, startPoint y: 570, endPoint x: 792, endPoint y: 489, distance: 82.3
click at [792, 489] on div "Image Add To Cart (P) Cart Button Product Image Row Add To Cart (P) Cart Button…" at bounding box center [863, 383] width 456 height 9450
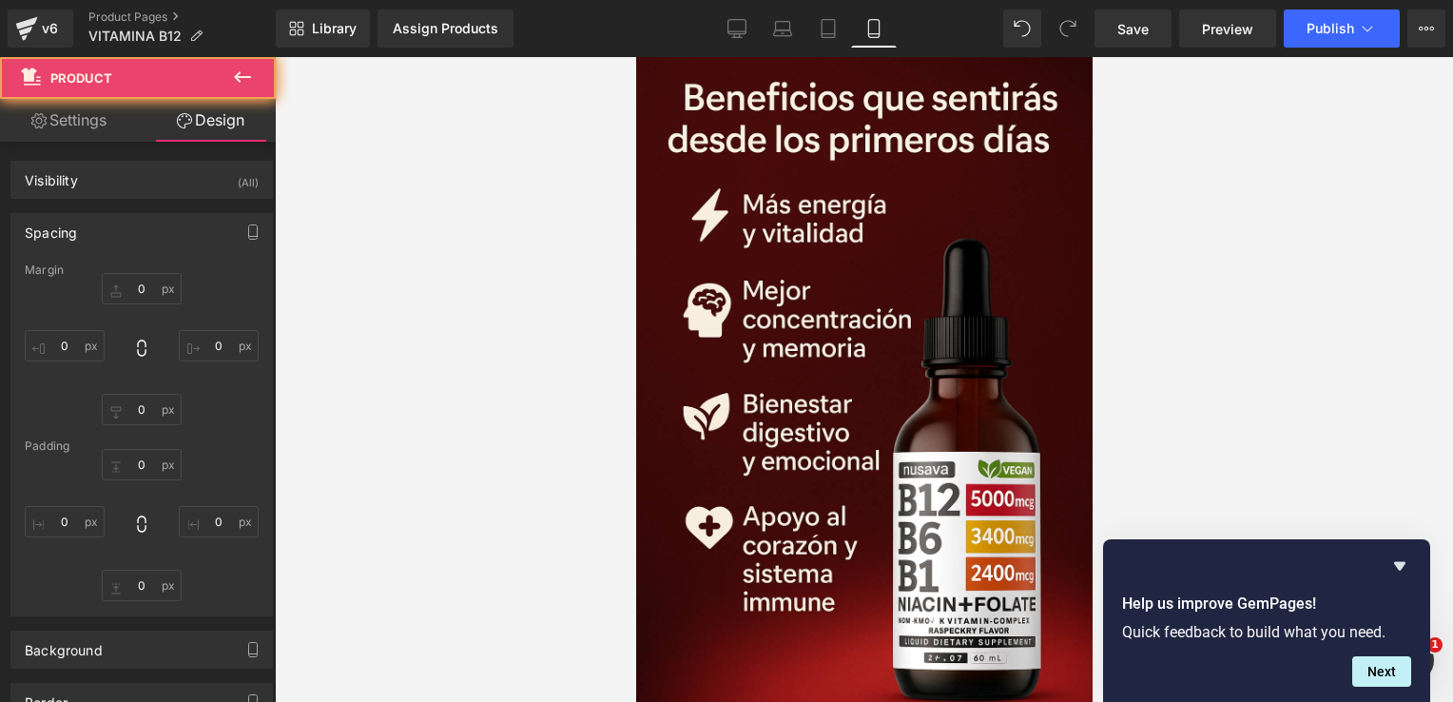
type input "0"
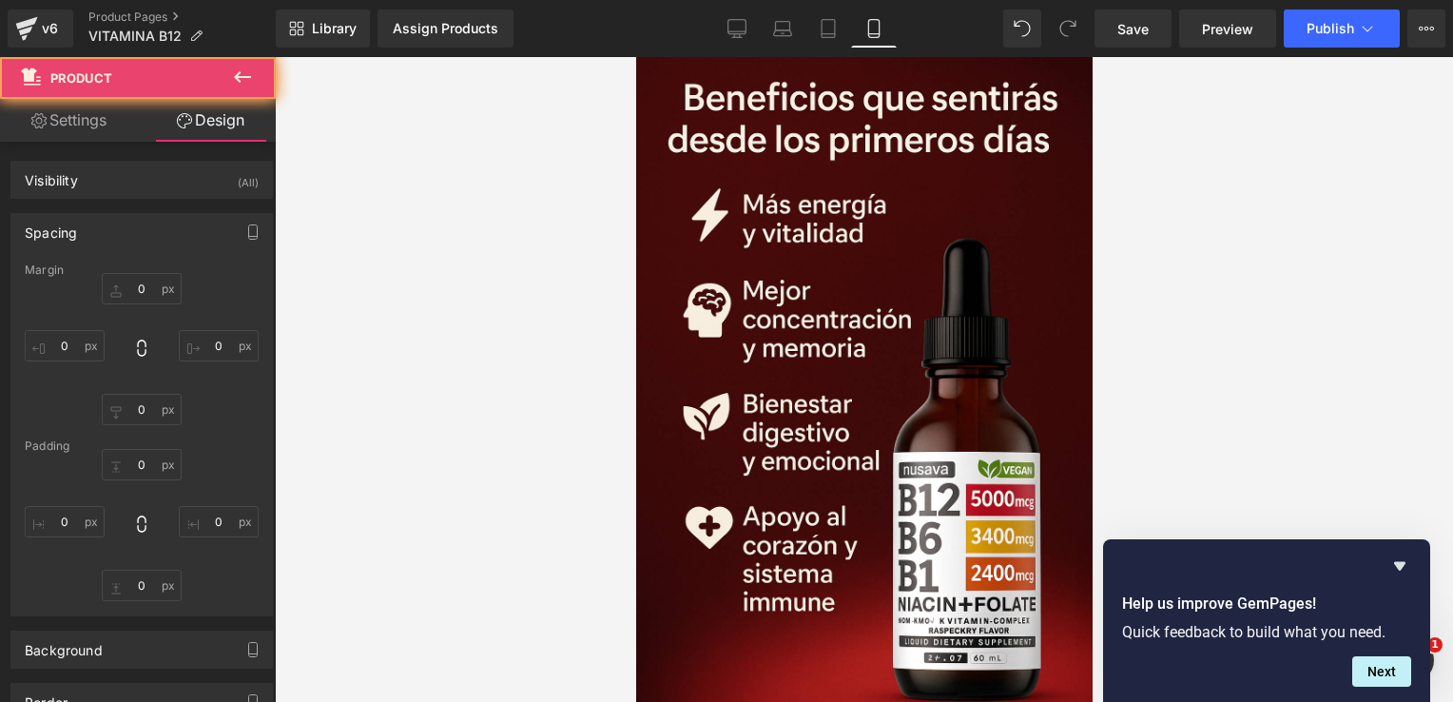
type input "10"
type input "0"
type input "10"
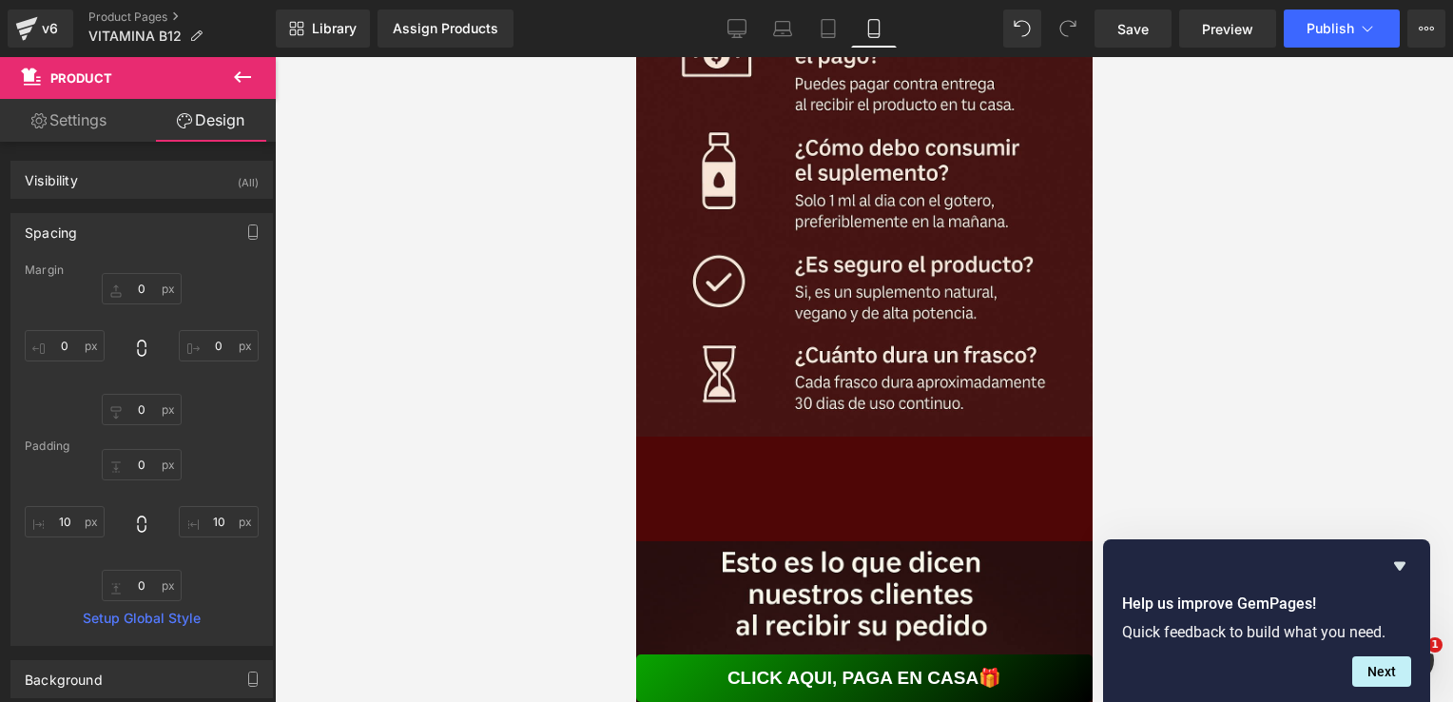
scroll to position [6841, 0]
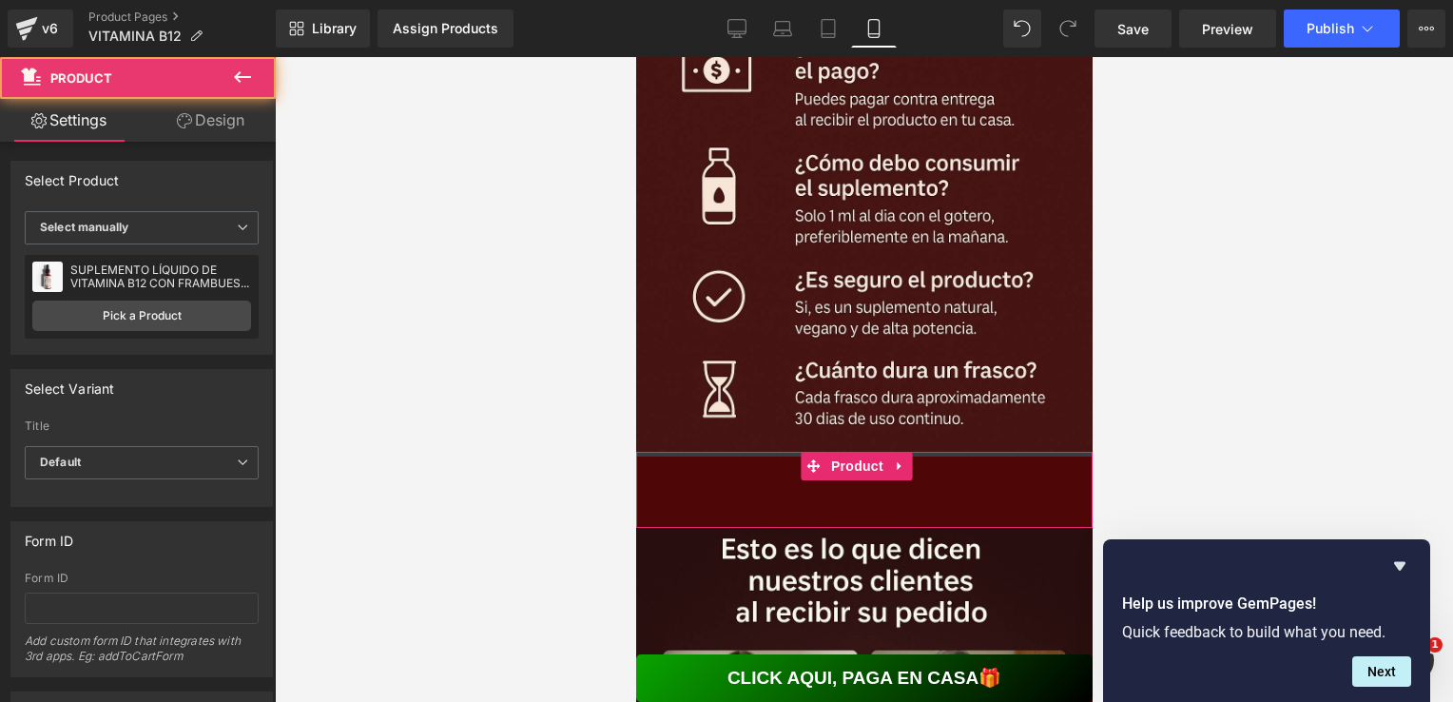
drag, startPoint x: 780, startPoint y: 216, endPoint x: 784, endPoint y: 154, distance: 61.9
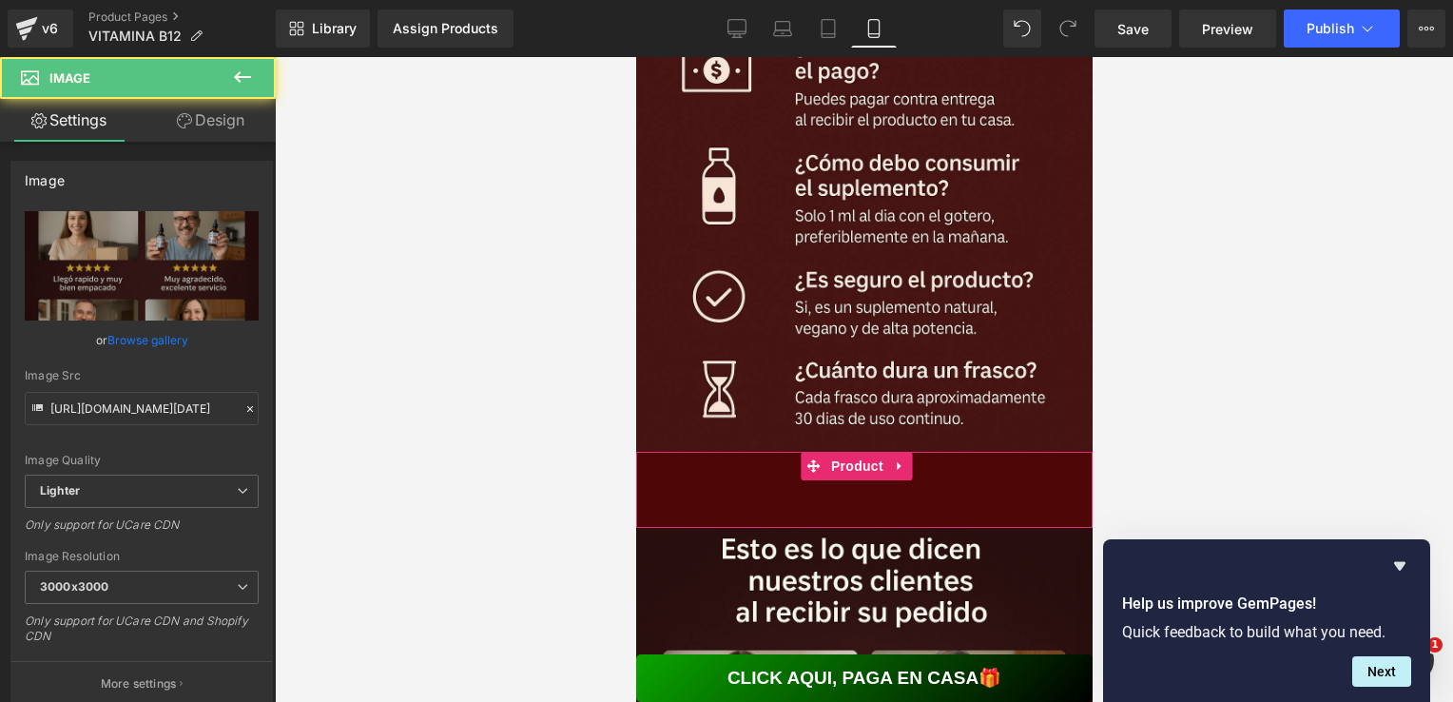
drag, startPoint x: 781, startPoint y: 291, endPoint x: 781, endPoint y: 245, distance: 45.6
click at [781, 452] on div "Add To Cart (P) Cart Button" at bounding box center [863, 476] width 437 height 48
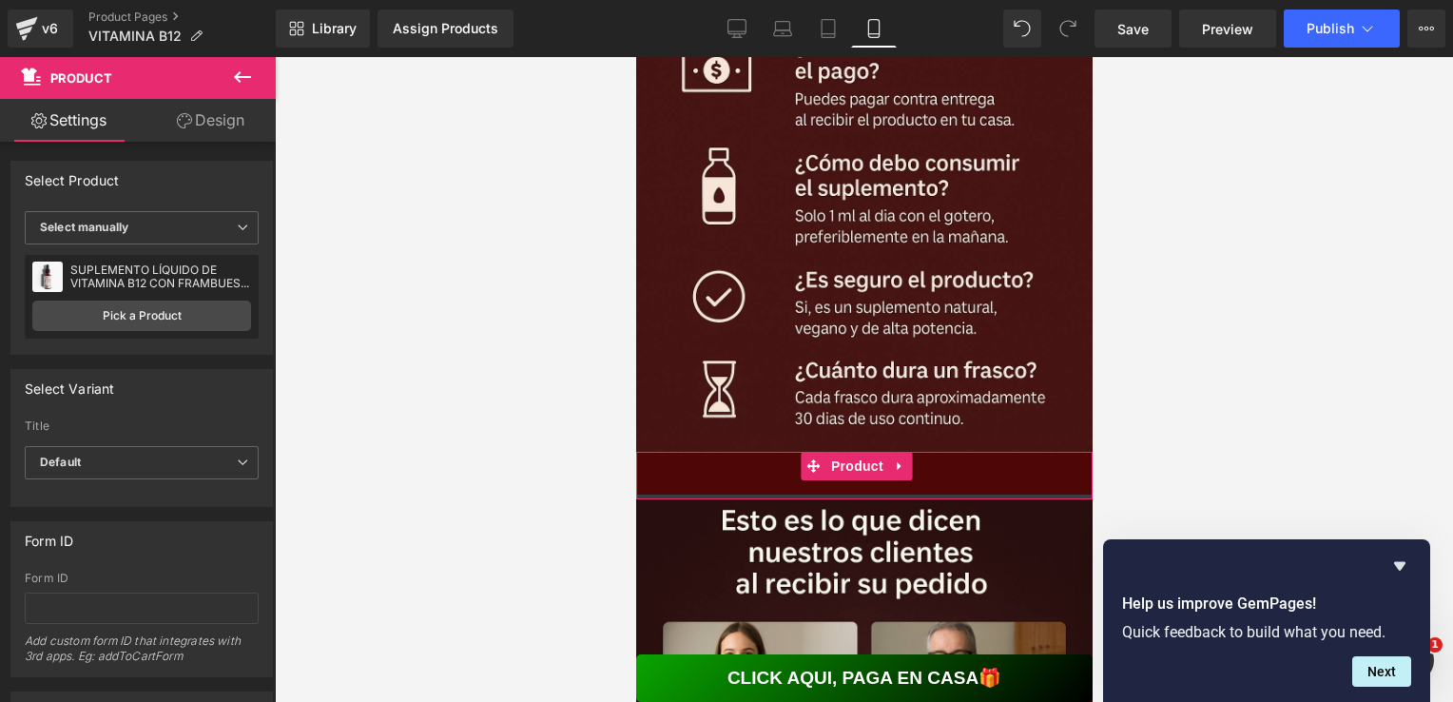
drag, startPoint x: 785, startPoint y: 283, endPoint x: 785, endPoint y: 211, distance: 72.2
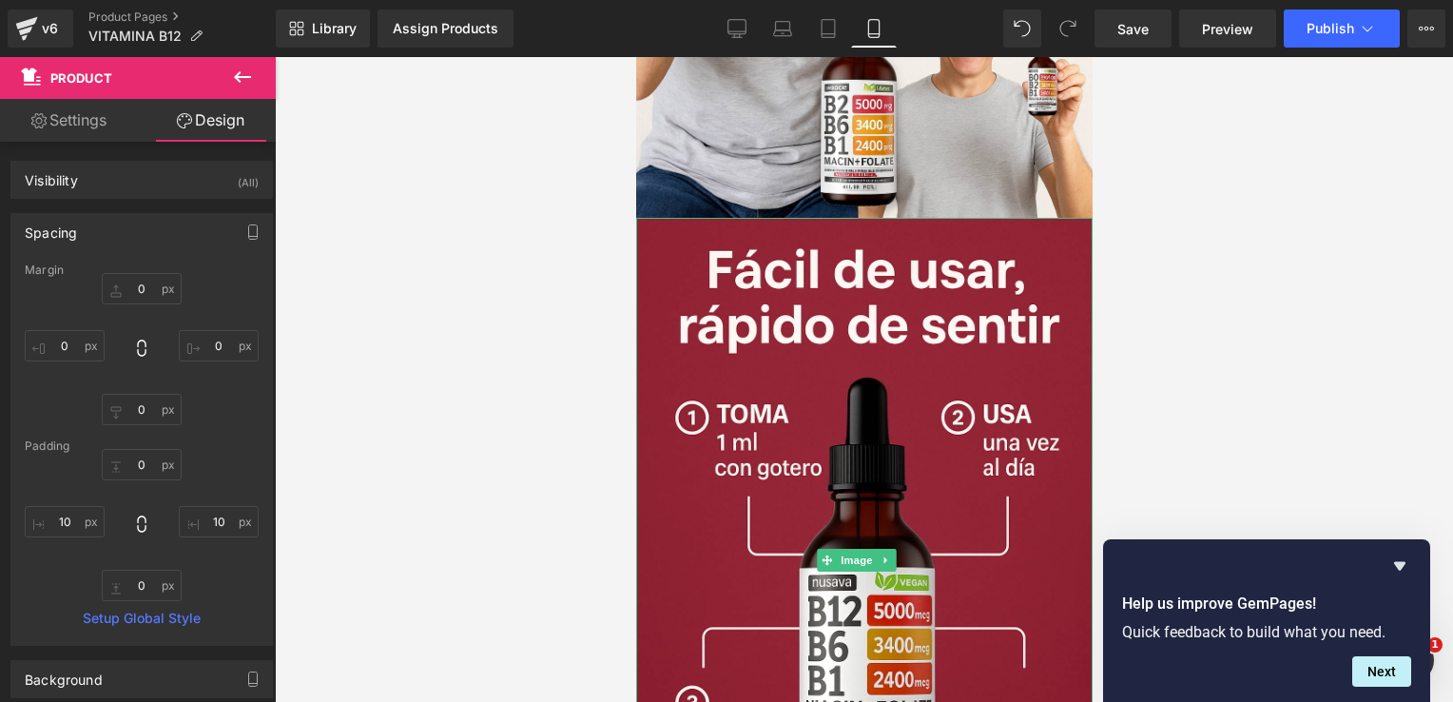
scroll to position [5707, 0]
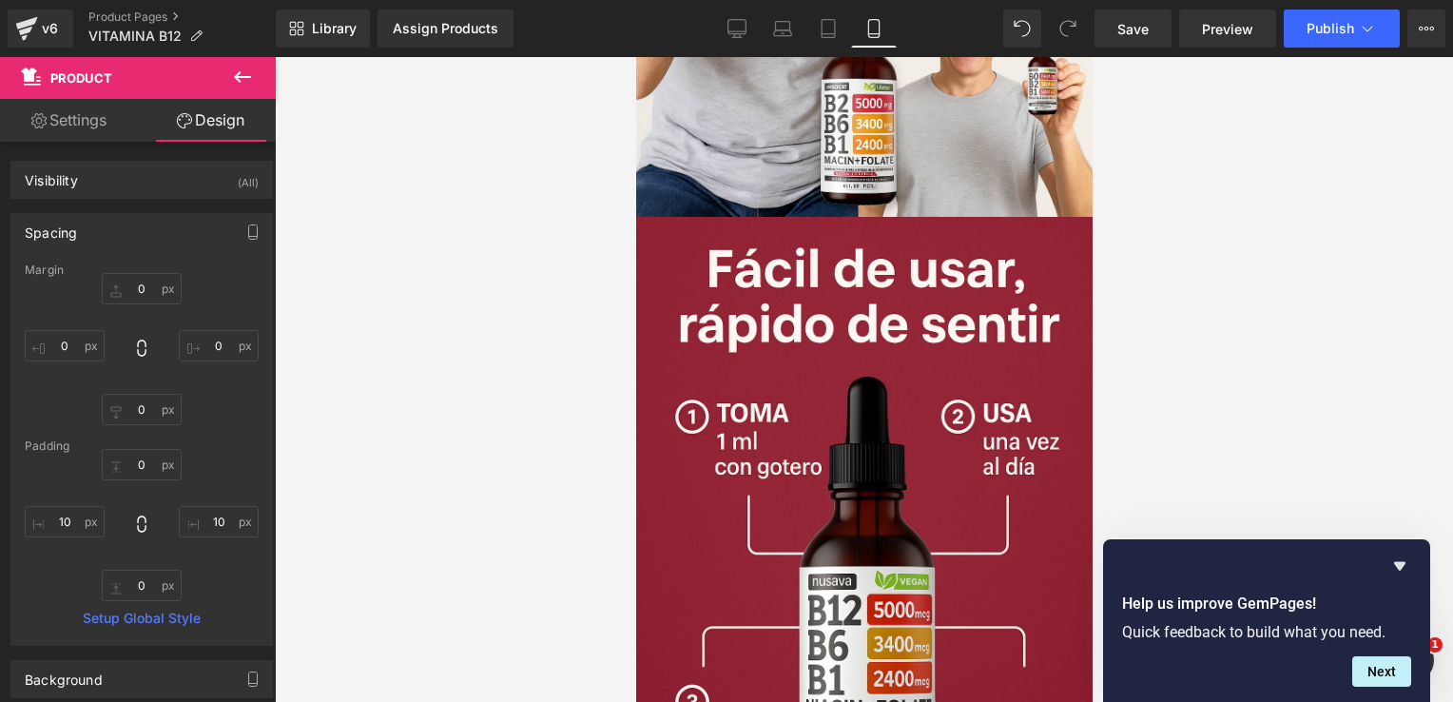
click at [1149, 298] on div at bounding box center [864, 379] width 1178 height 645
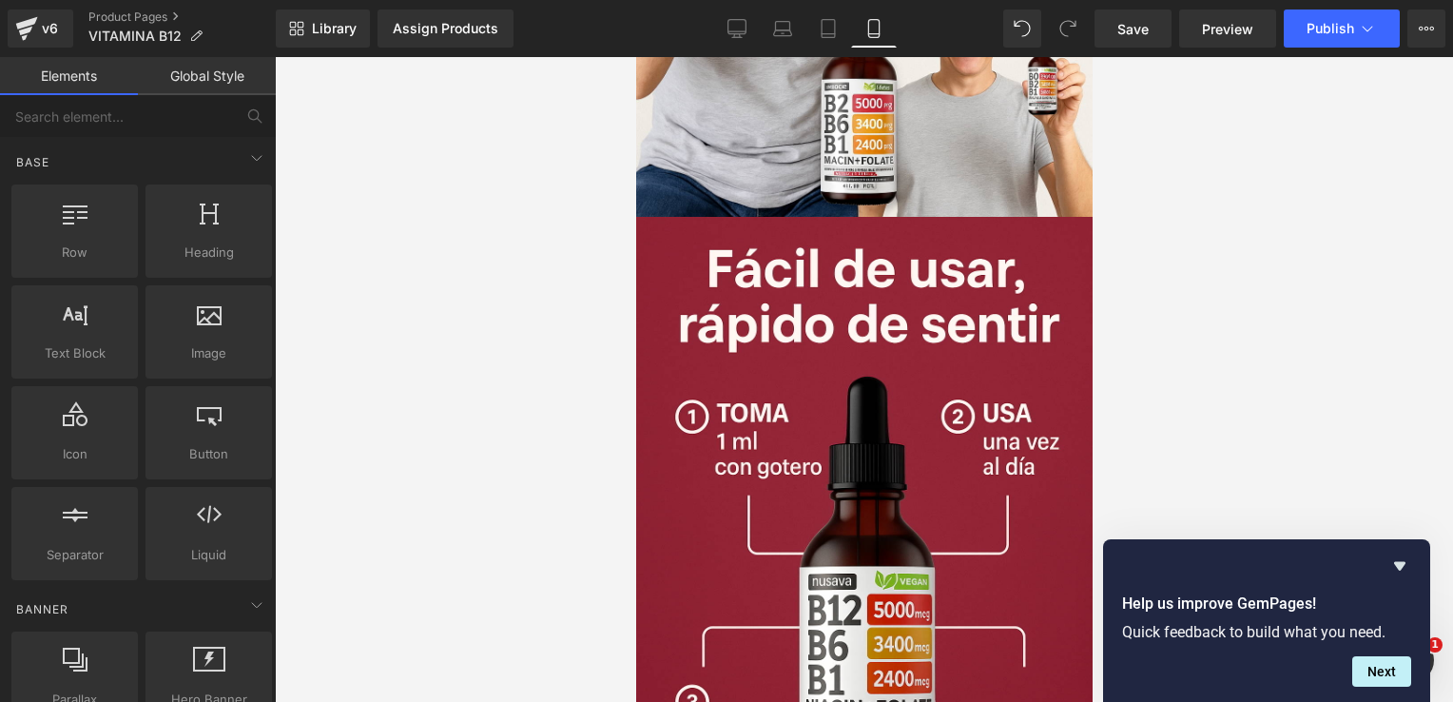
click at [825, 437] on div at bounding box center [863, 559] width 456 height 684
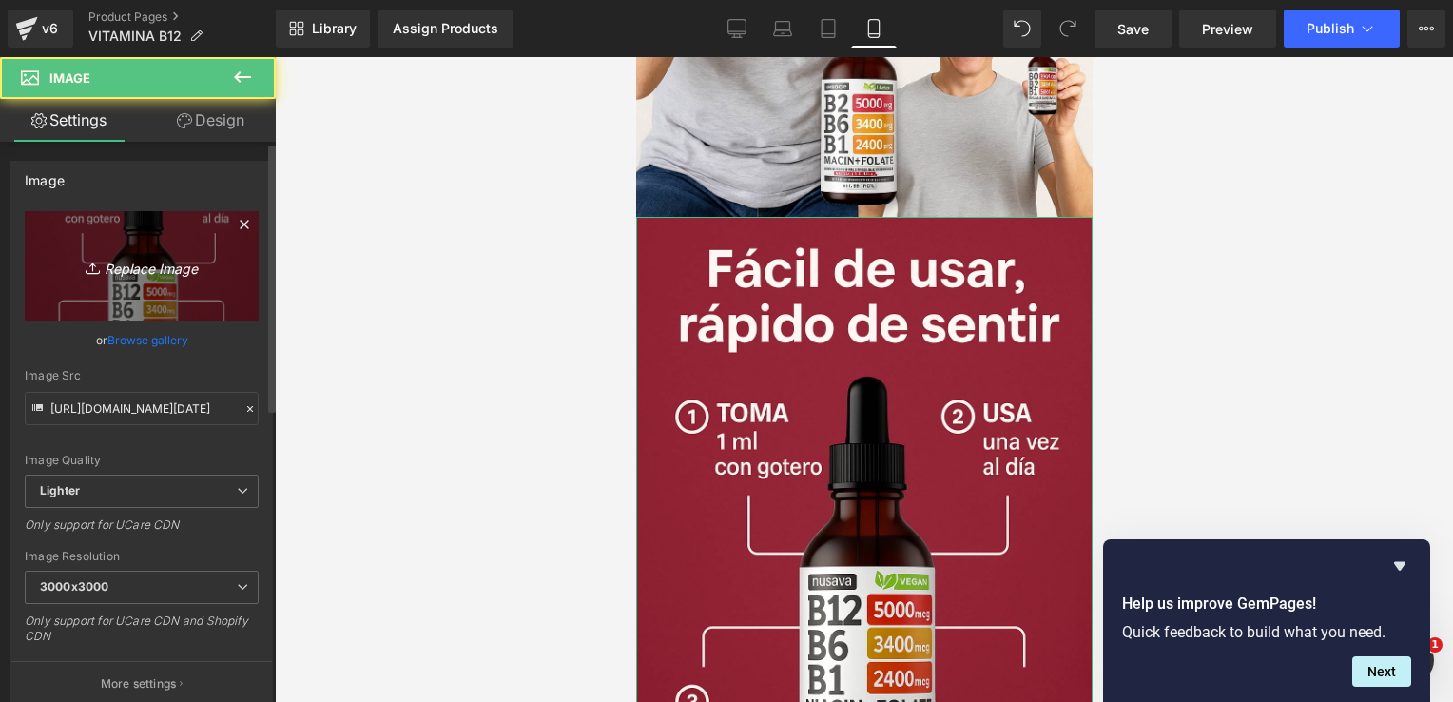
click at [127, 265] on icon "Replace Image" at bounding box center [142, 266] width 152 height 24
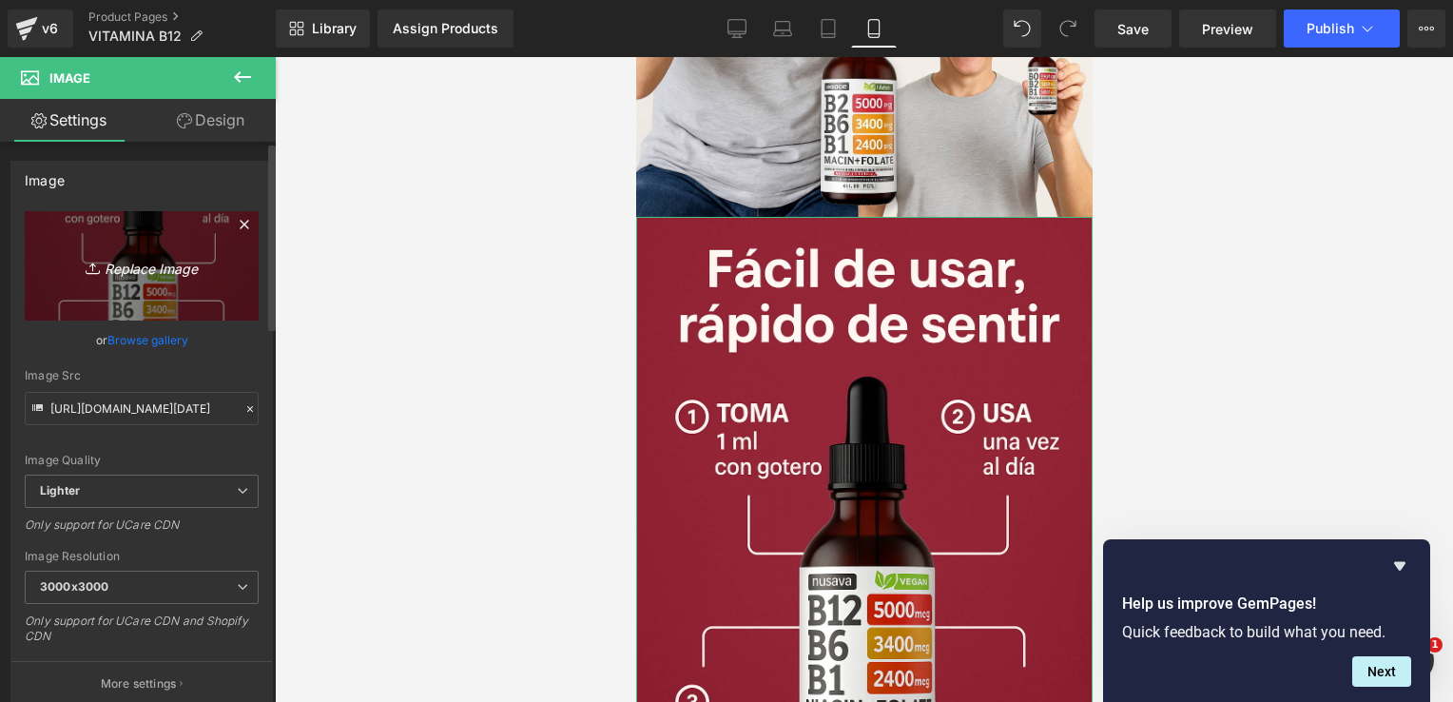
type input "C:\fakepath\ChatGPT Image [DATE], 05_31_01 p.m..png"
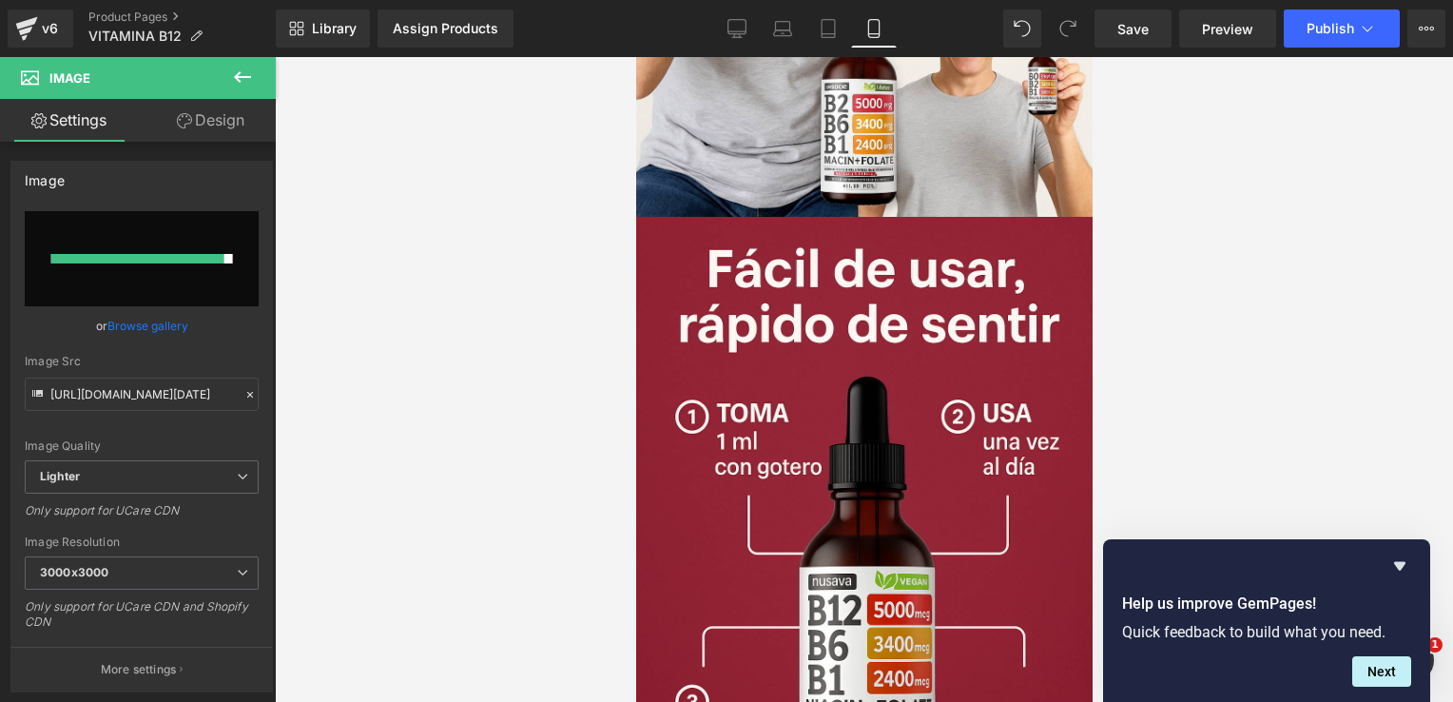
type input "[URL][DOMAIN_NAME][DATE]"
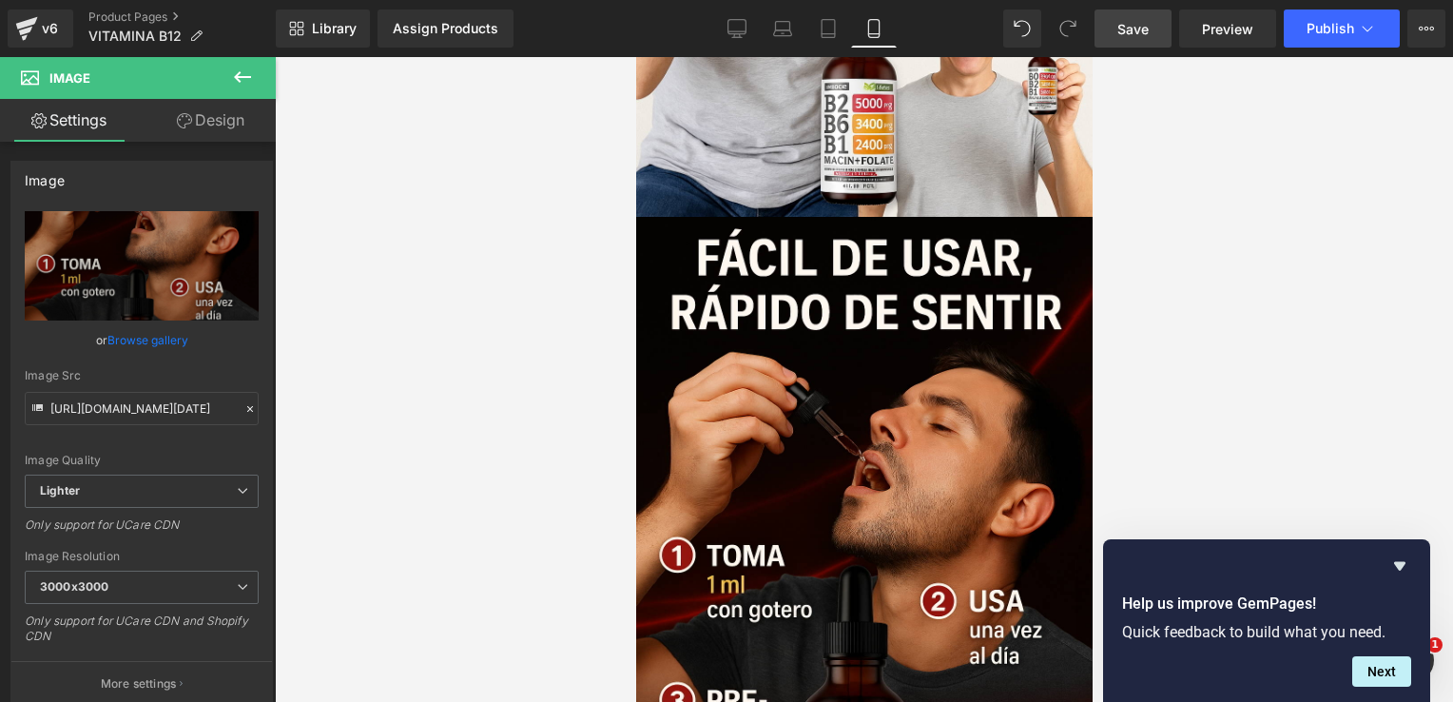
click at [1130, 32] on span "Save" at bounding box center [1132, 29] width 31 height 20
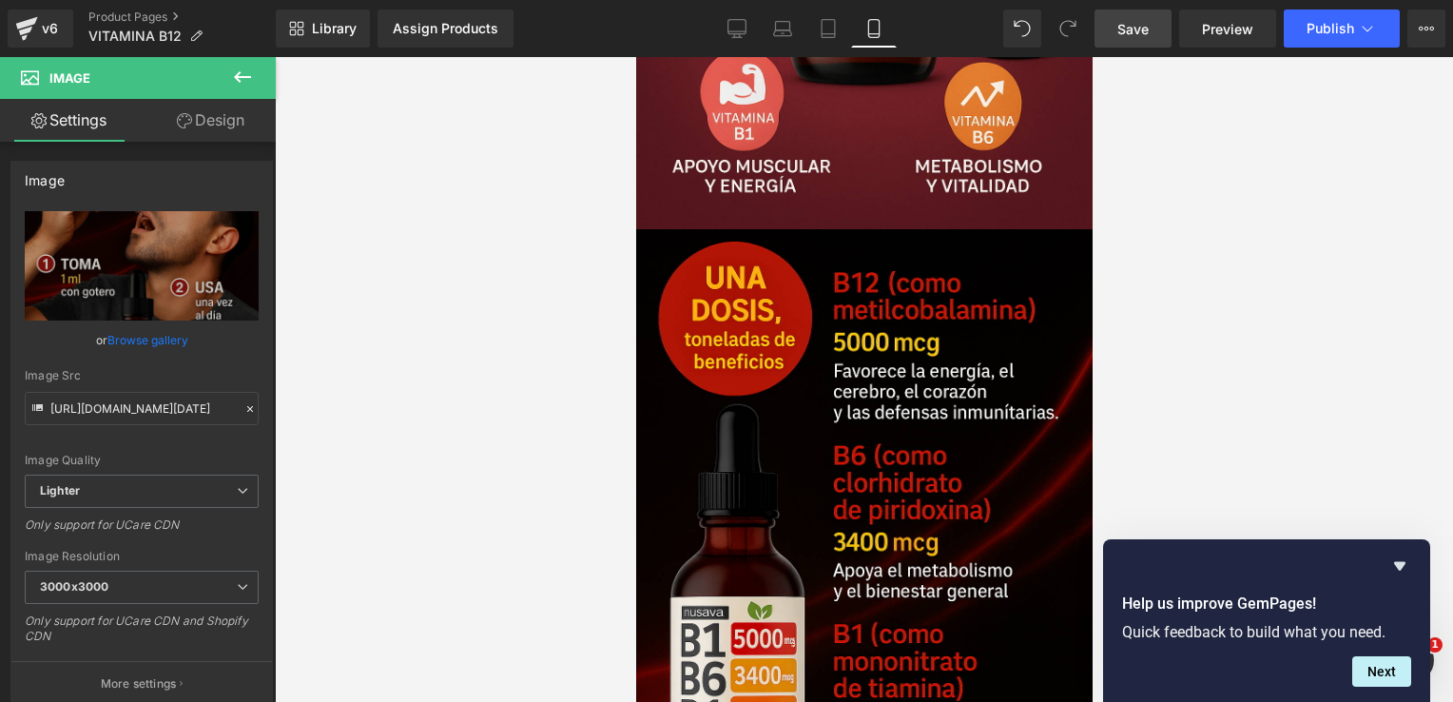
scroll to position [3671, 0]
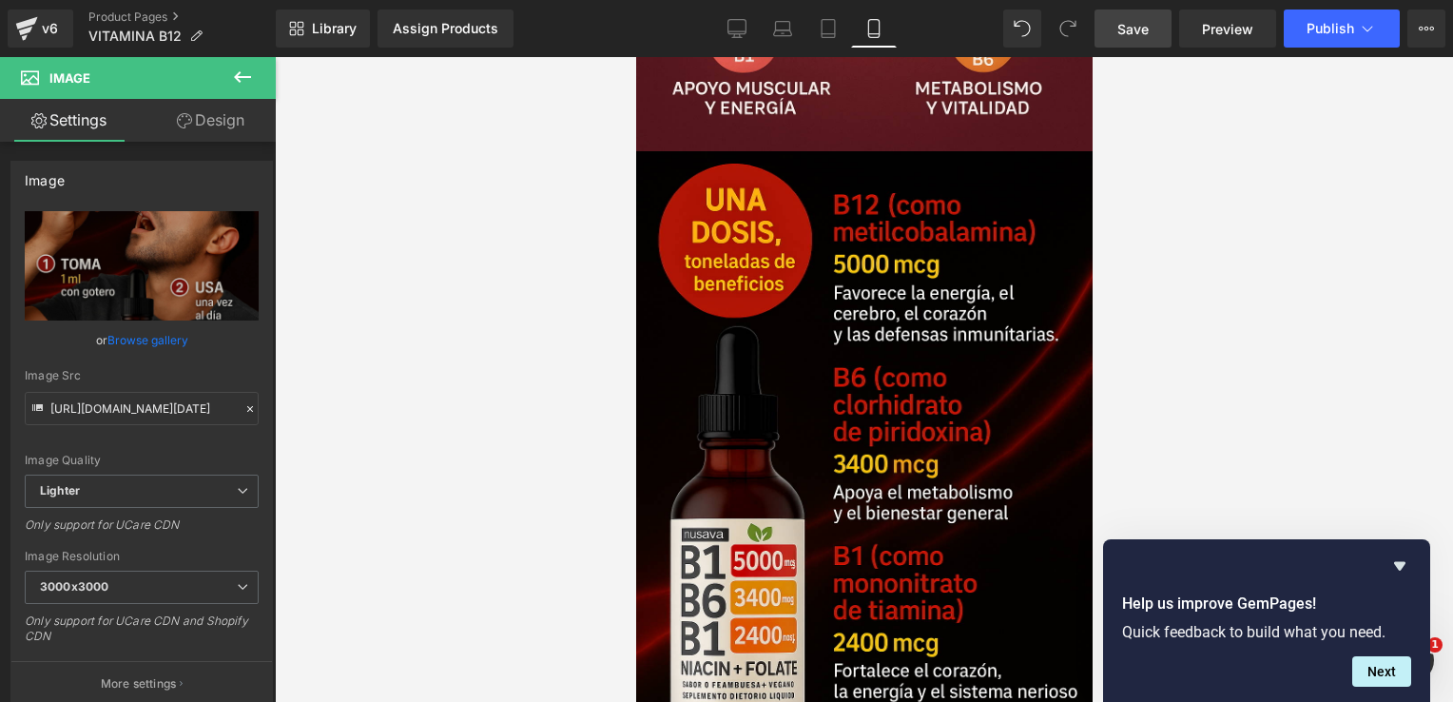
click at [934, 318] on div at bounding box center [863, 493] width 456 height 684
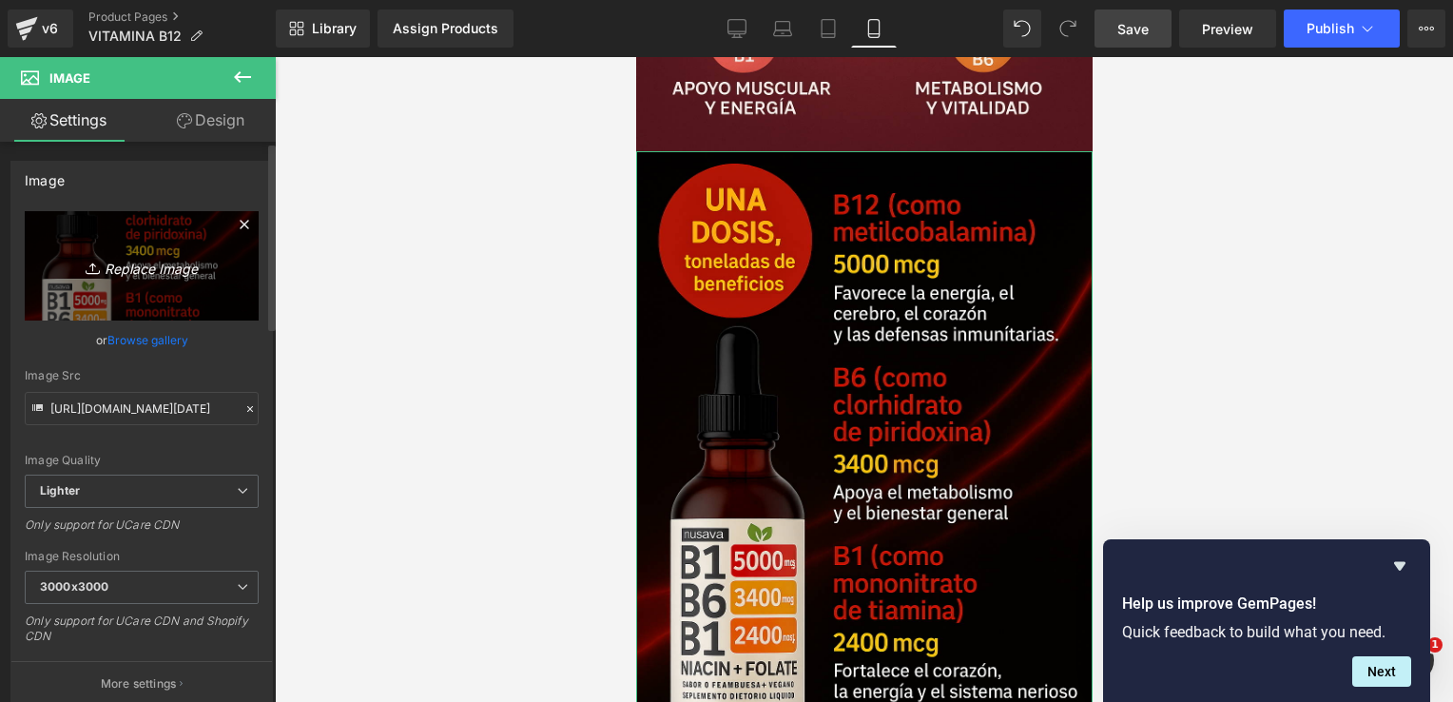
click at [144, 265] on icon "Replace Image" at bounding box center [142, 266] width 152 height 24
type input "C:\fakepath\ChatGPT Image [DATE], 05_33_14 p.m..png"
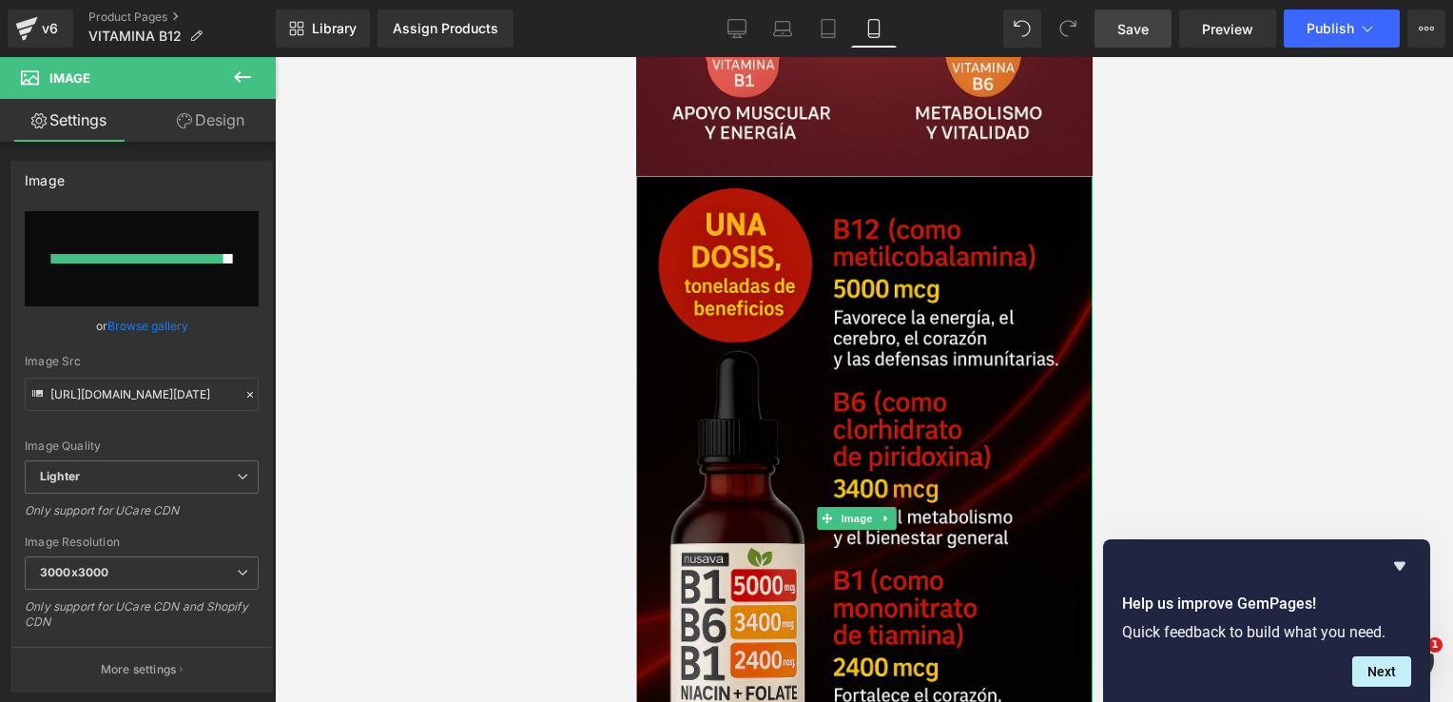
scroll to position [3647, 0]
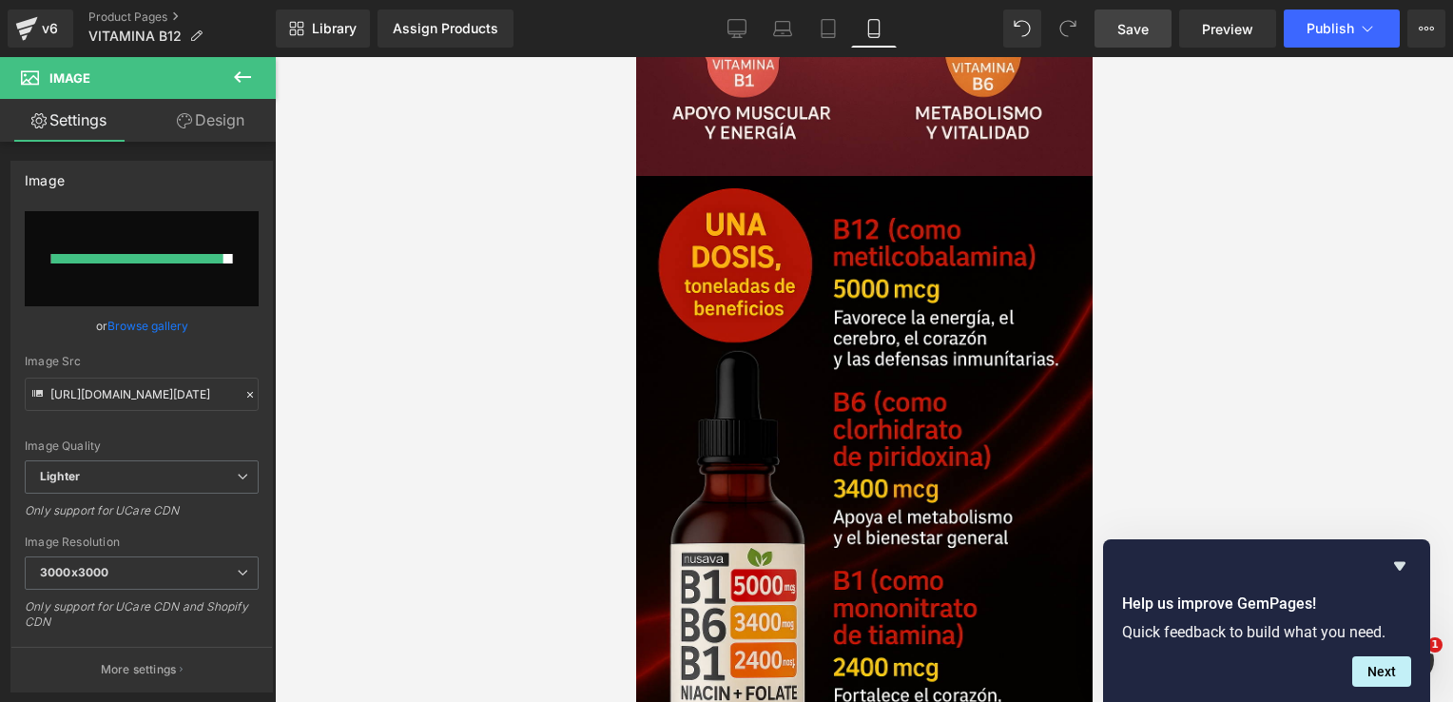
click at [1137, 14] on link "Save" at bounding box center [1132, 29] width 77 height 38
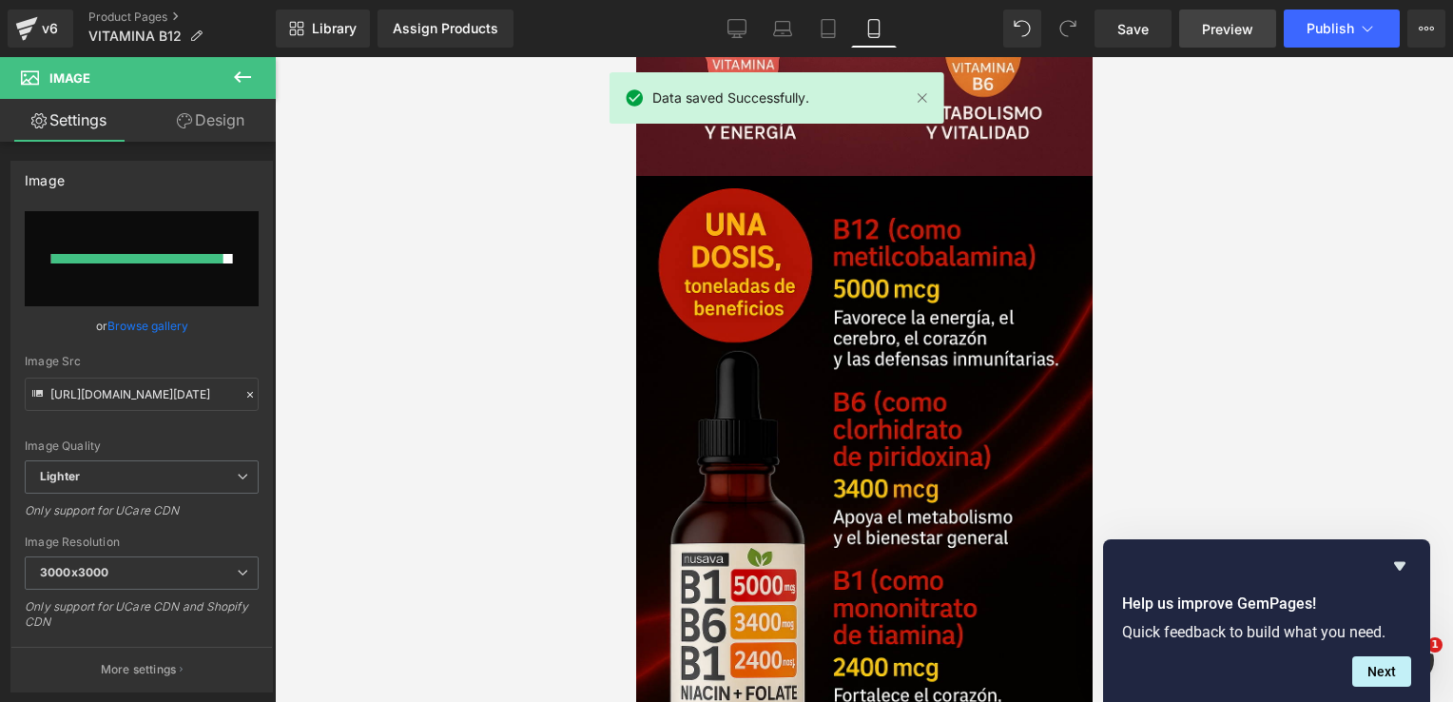
click at [1228, 20] on span "Preview" at bounding box center [1227, 29] width 51 height 20
